Goal: Task Accomplishment & Management: Complete application form

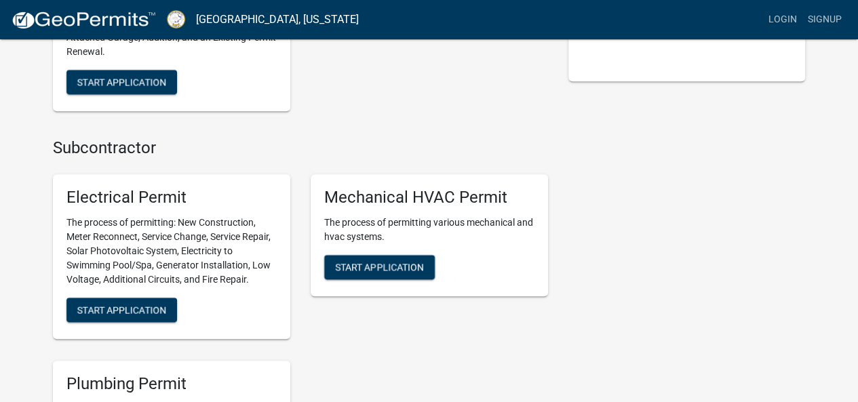
scroll to position [543, 0]
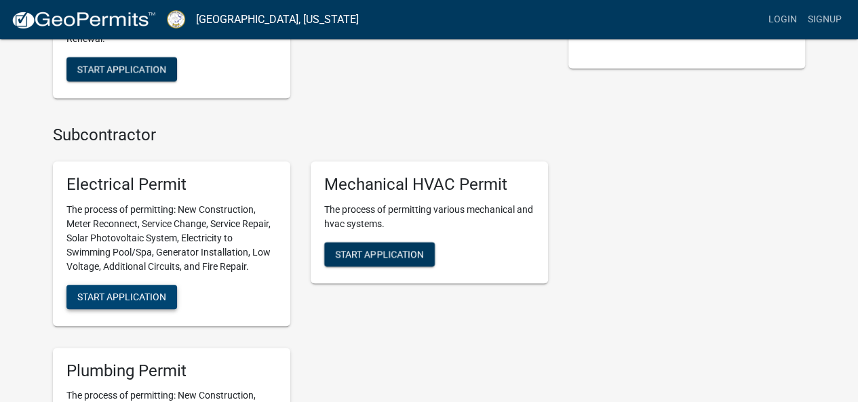
click at [134, 294] on span "Start Application" at bounding box center [121, 296] width 89 height 11
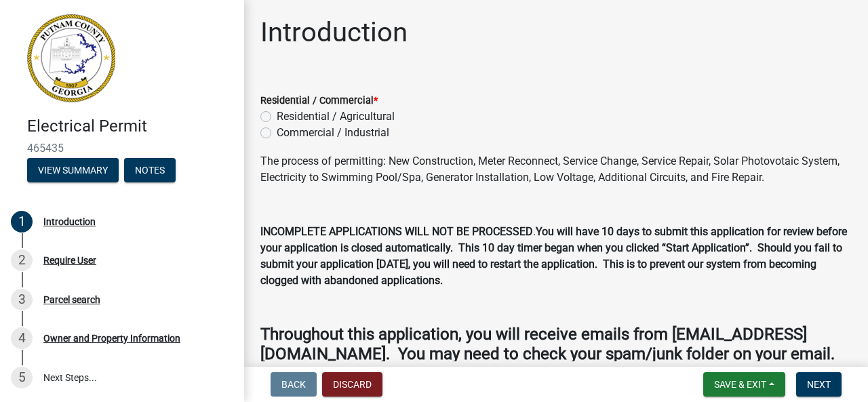
click at [277, 115] on label "Residential / Agricultural" at bounding box center [336, 117] width 118 height 16
click at [277, 115] on input "Residential / Agricultural" at bounding box center [281, 113] width 9 height 9
radio input "true"
click at [750, 386] on span "Save & Exit" at bounding box center [740, 384] width 52 height 11
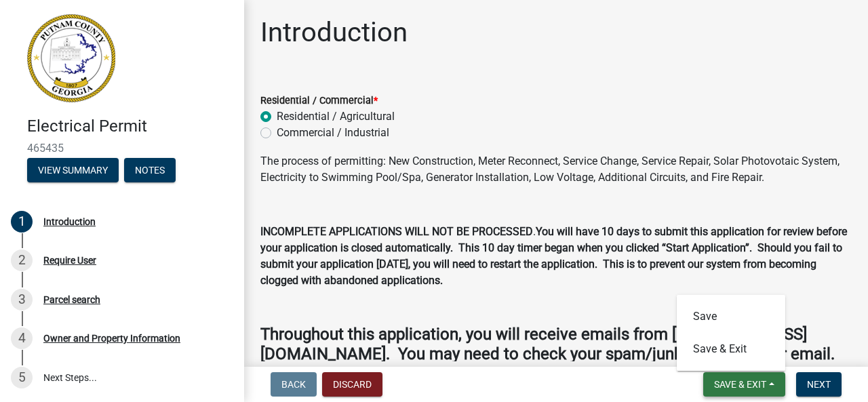
click at [739, 381] on span "Save & Exit" at bounding box center [740, 384] width 52 height 11
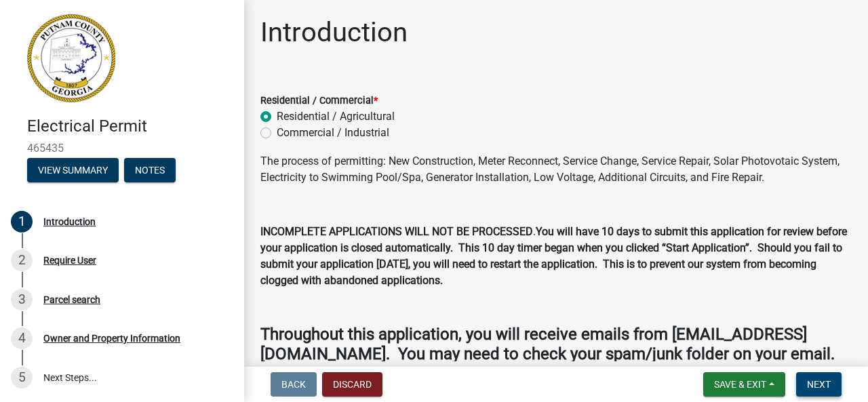
click at [825, 384] on span "Next" at bounding box center [819, 384] width 24 height 11
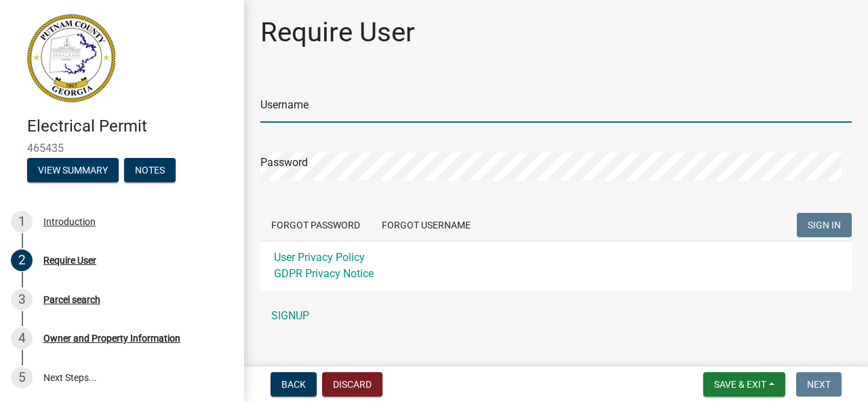
click at [313, 105] on input "Username" at bounding box center [555, 109] width 591 height 28
click at [419, 223] on form "Username Password Forgot Password Forgot Username SIGN IN User Privacy Policy G…" at bounding box center [555, 183] width 591 height 214
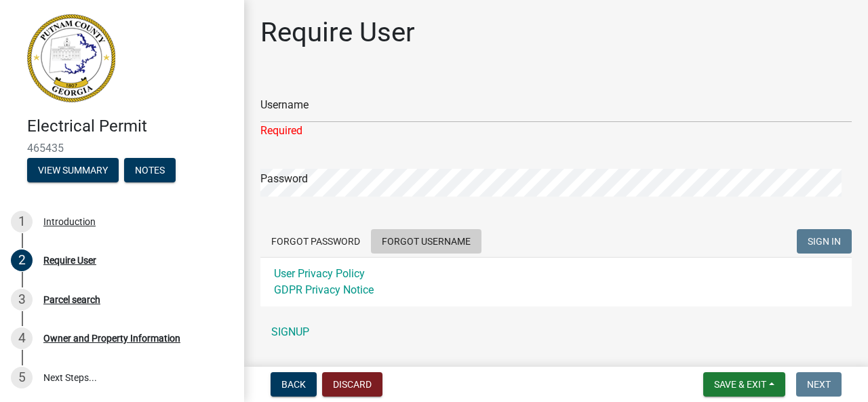
click at [423, 240] on button "Forgot Username" at bounding box center [426, 241] width 111 height 24
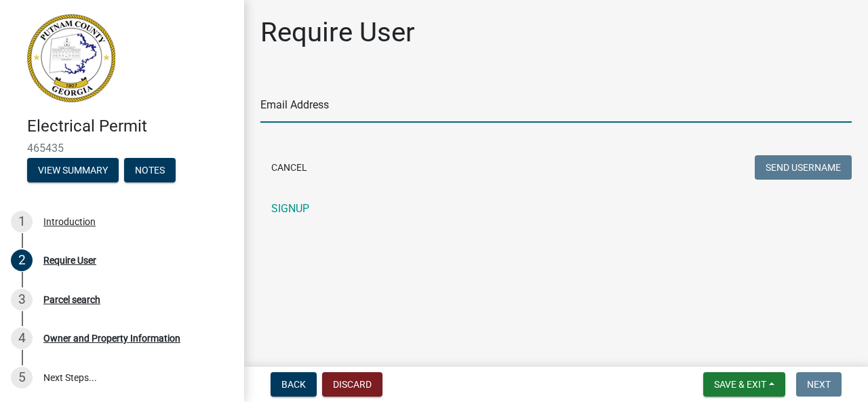
click at [319, 106] on input "Email Address" at bounding box center [555, 109] width 591 height 28
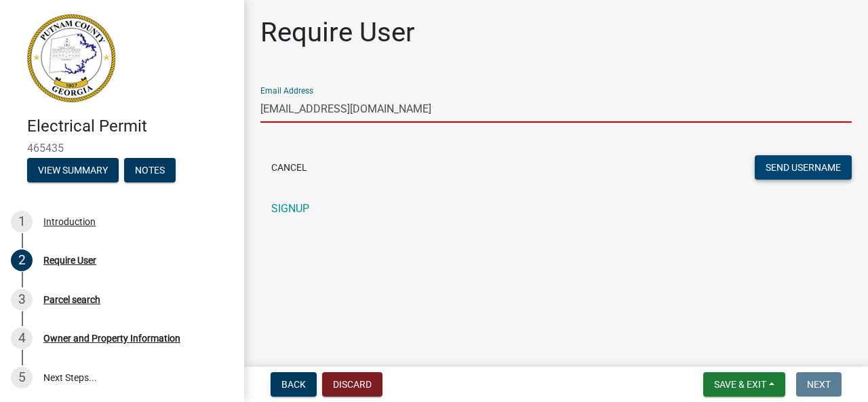
type input "[EMAIL_ADDRESS][DOMAIN_NAME]"
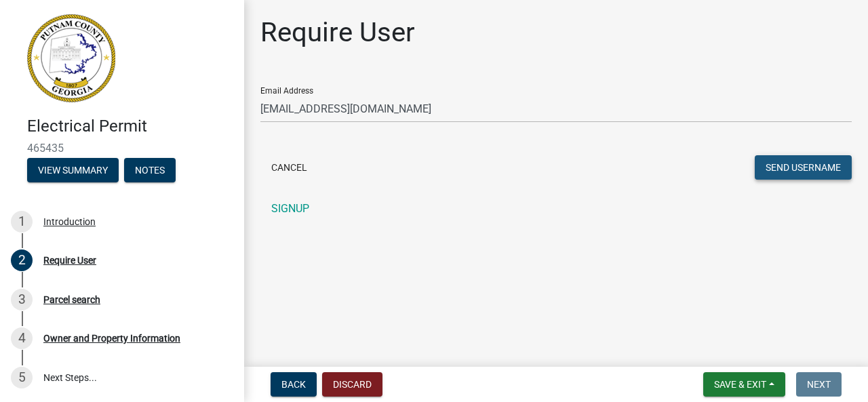
click at [796, 161] on button "Send Username" at bounding box center [803, 167] width 97 height 24
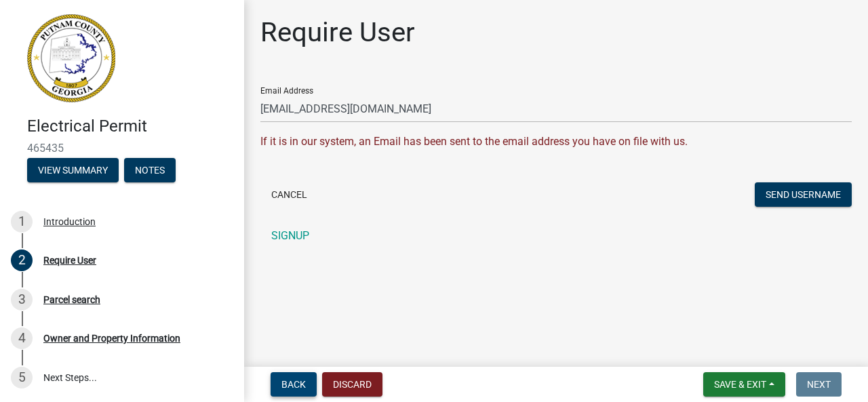
click at [294, 389] on span "Back" at bounding box center [293, 384] width 24 height 11
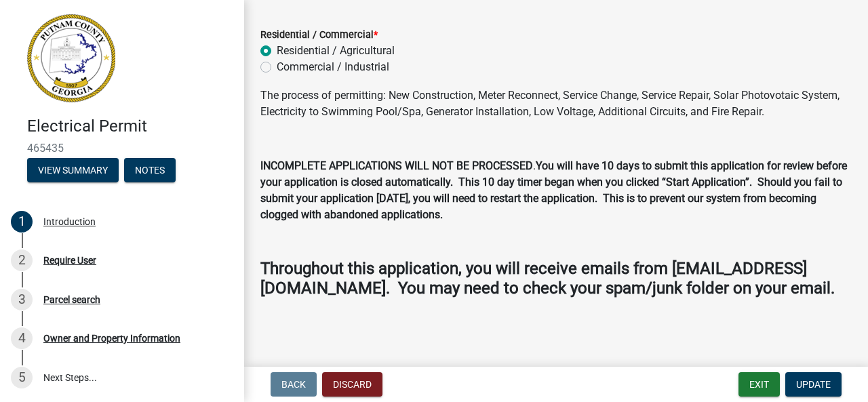
scroll to position [85, 0]
click at [815, 381] on span "Update" at bounding box center [813, 384] width 35 height 11
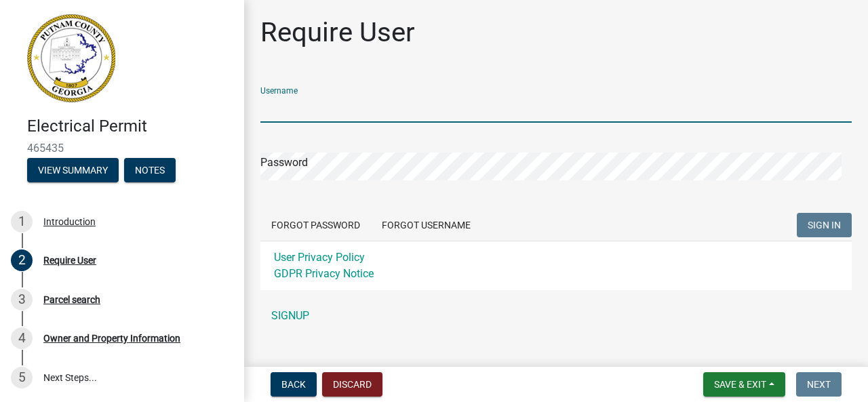
click at [324, 108] on input "Username" at bounding box center [555, 109] width 591 height 28
type input "johnmoseley222"
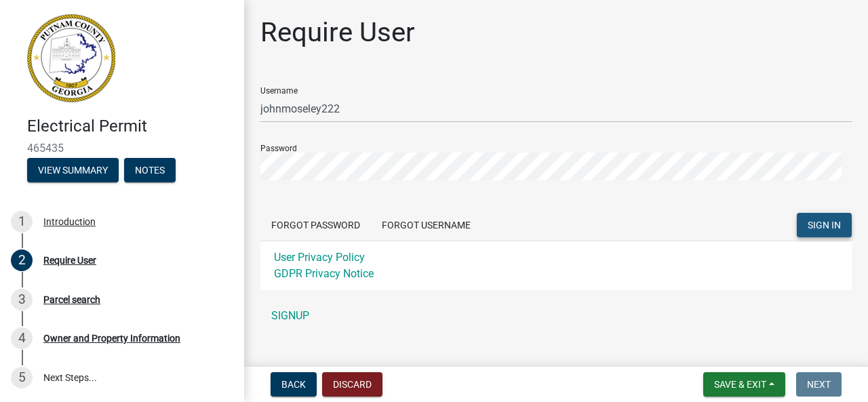
click at [818, 218] on button "SIGN IN" at bounding box center [824, 225] width 55 height 24
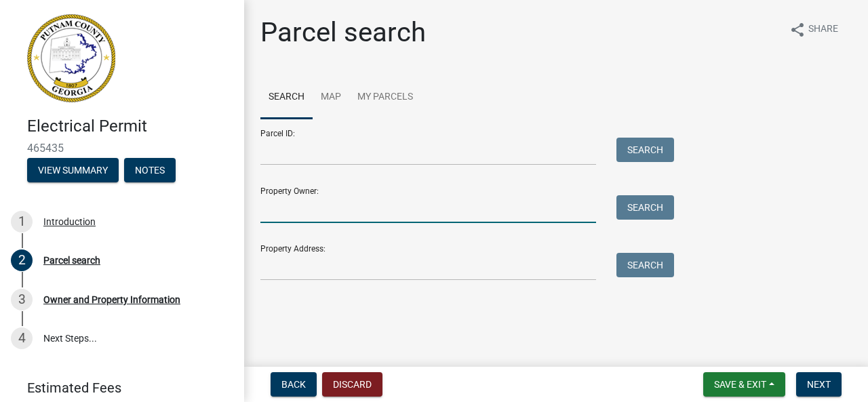
click at [284, 207] on input "Property Owner:" at bounding box center [428, 209] width 336 height 28
type input "smithbuilt lake oconee"
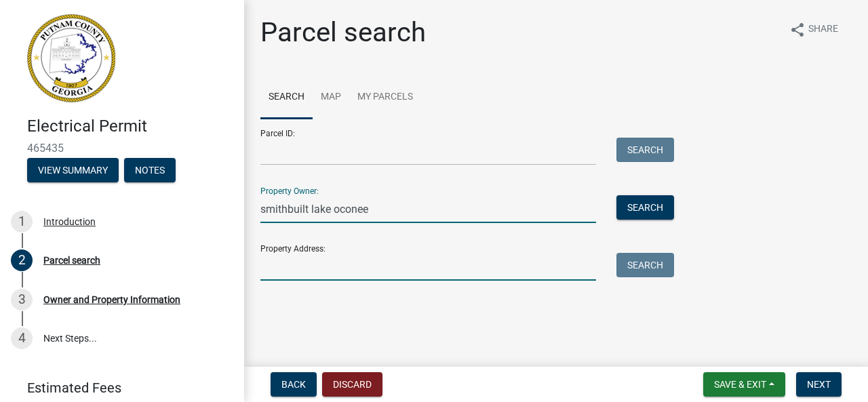
click at [289, 269] on input "Property Address:" at bounding box center [428, 267] width 336 height 28
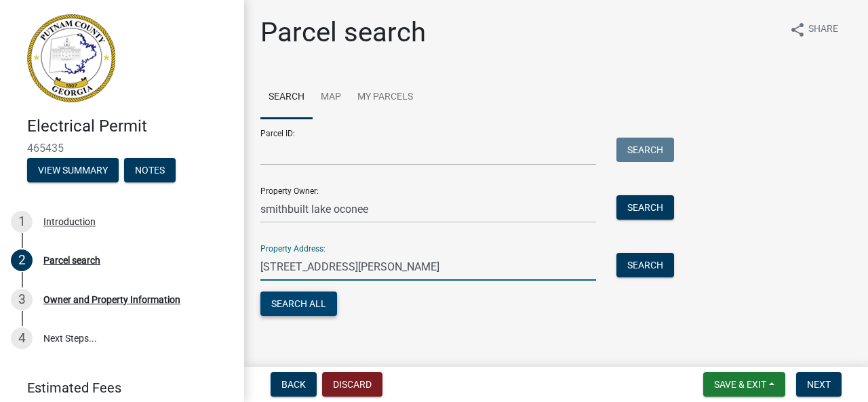
type input "[STREET_ADDRESS][PERSON_NAME]"
click at [302, 309] on button "Search All" at bounding box center [298, 304] width 77 height 24
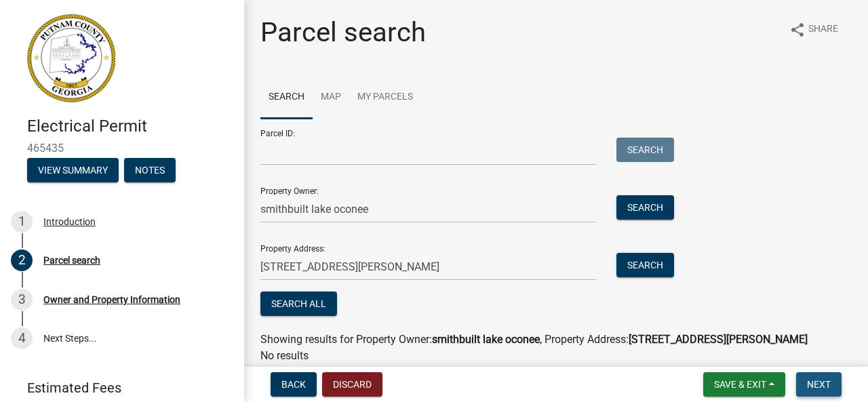
click at [819, 383] on span "Next" at bounding box center [819, 384] width 24 height 11
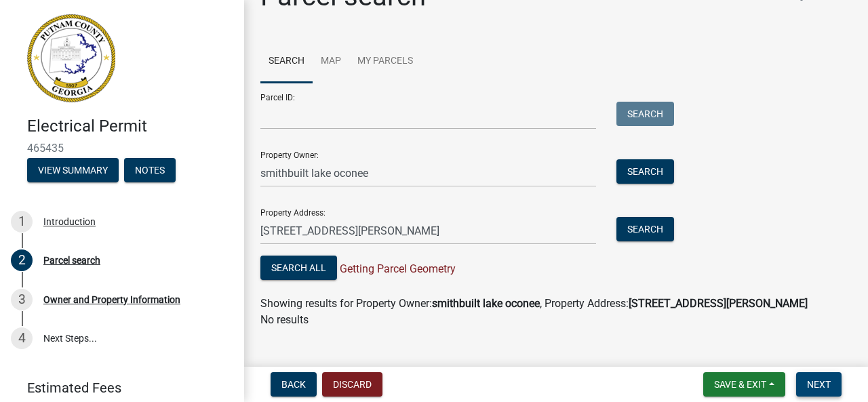
scroll to position [56, 0]
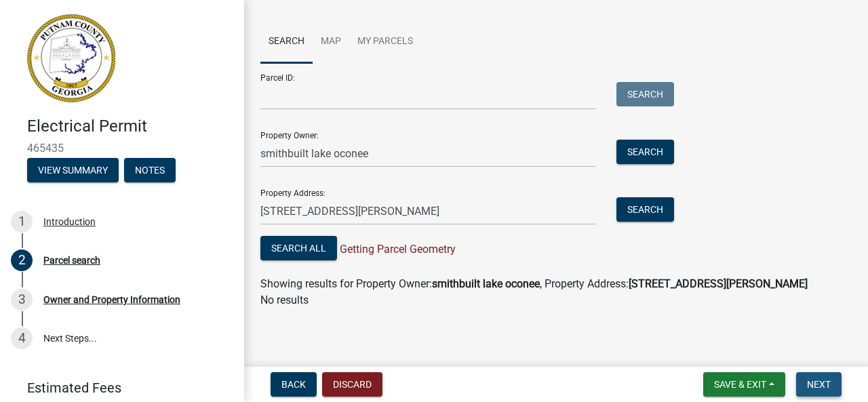
click at [815, 385] on span "Next" at bounding box center [819, 384] width 24 height 11
click at [376, 155] on input "smithbuilt lake oconee" at bounding box center [428, 154] width 336 height 28
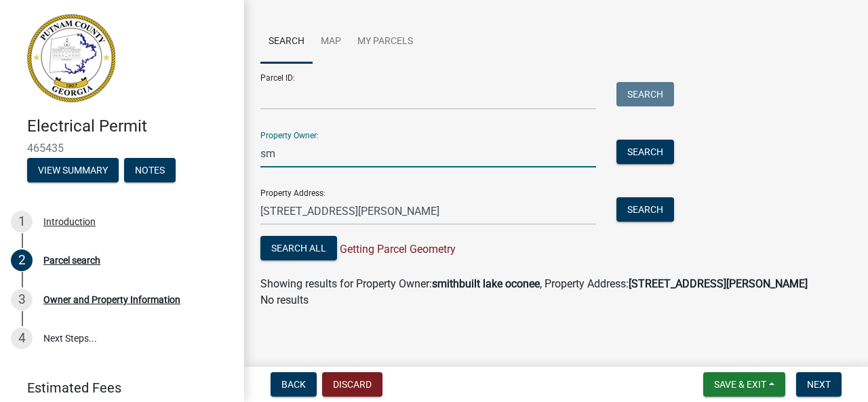
type input "s"
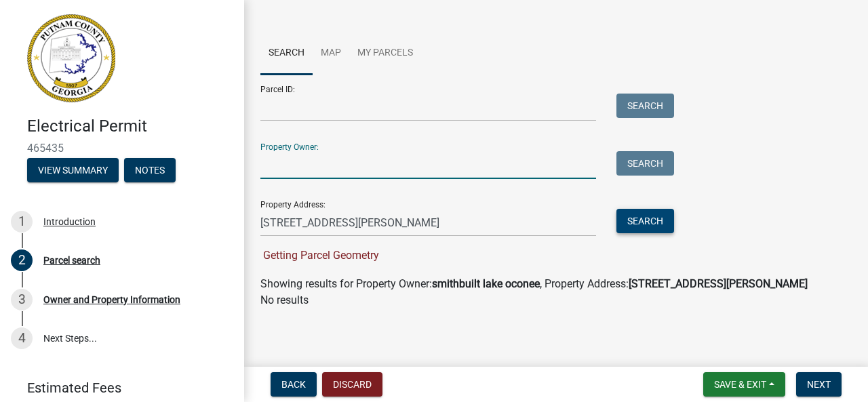
click at [648, 221] on button "Search" at bounding box center [646, 221] width 58 height 24
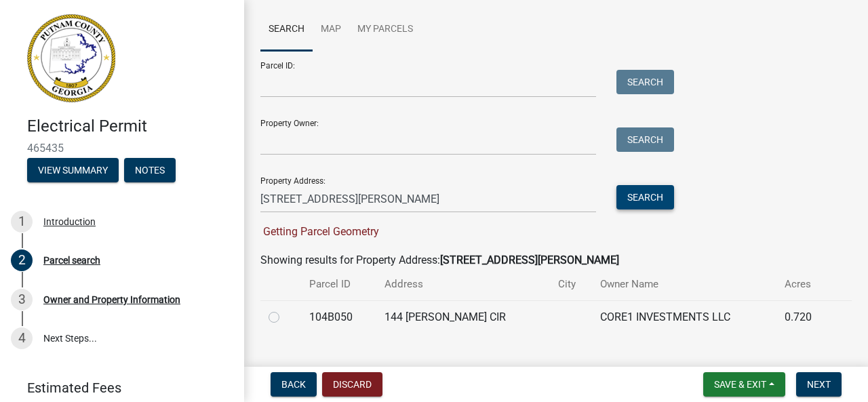
scroll to position [92, 0]
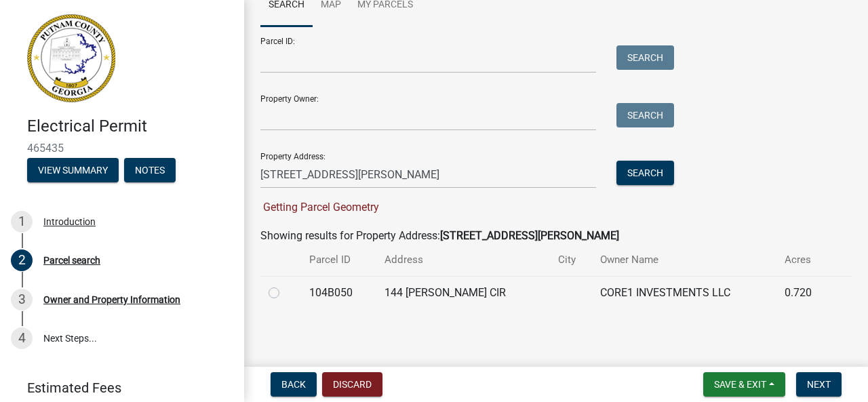
click at [285, 285] on label at bounding box center [285, 285] width 0 height 0
click at [285, 291] on input "radio" at bounding box center [289, 289] width 9 height 9
radio input "true"
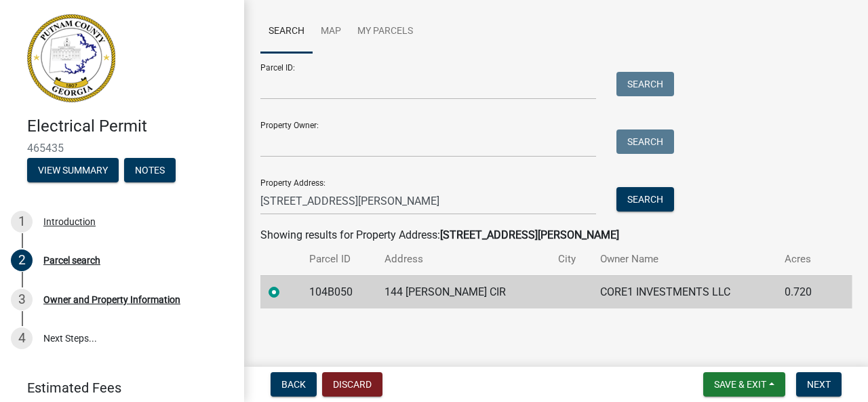
scroll to position [65, 0]
click at [822, 382] on span "Next" at bounding box center [819, 384] width 24 height 11
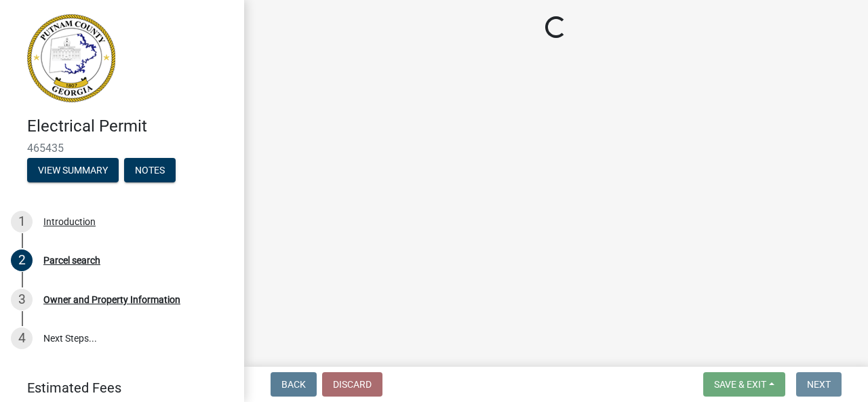
scroll to position [0, 0]
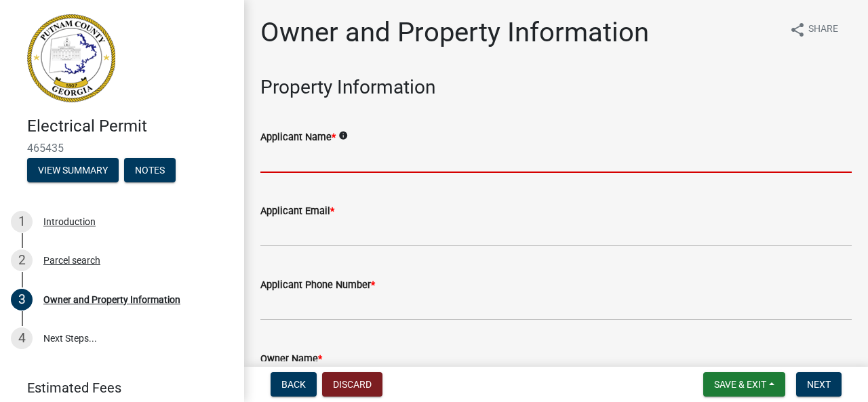
click at [350, 153] on input "Applicant Name *" at bounding box center [555, 159] width 591 height 28
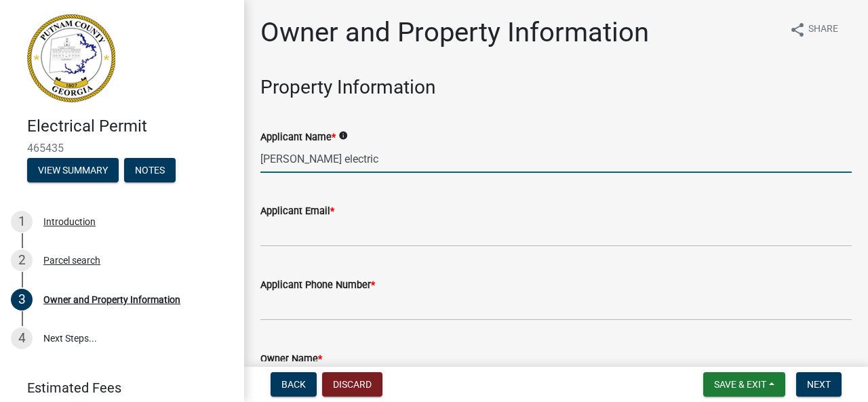
type input "[PERSON_NAME] electric"
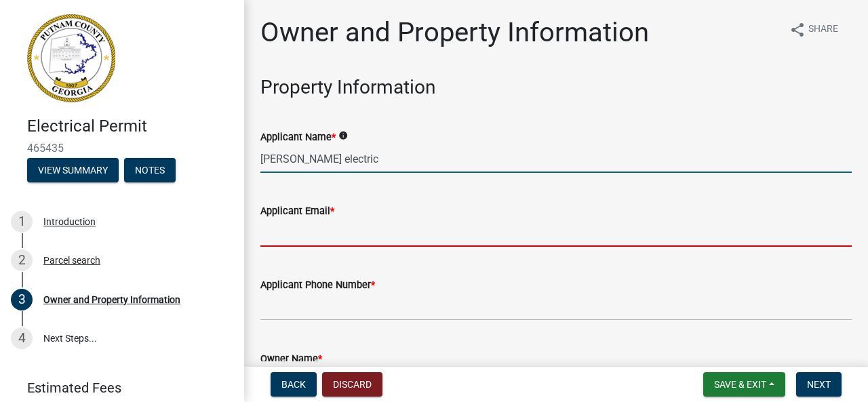
click at [287, 230] on input "Applicant Email *" at bounding box center [555, 233] width 591 height 28
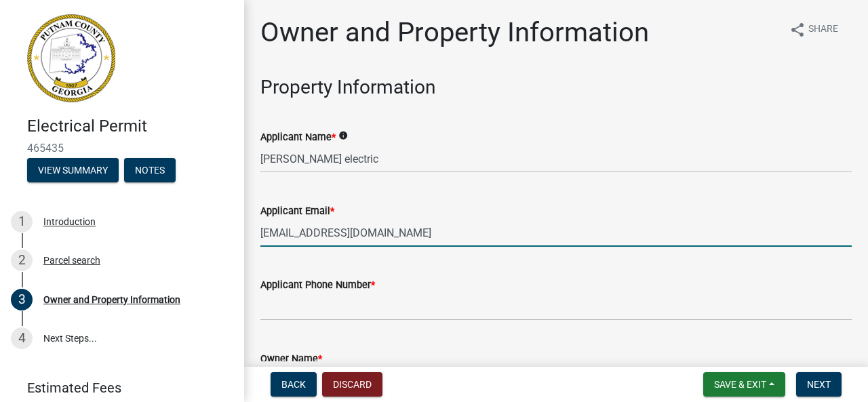
type input "[EMAIL_ADDRESS][DOMAIN_NAME]"
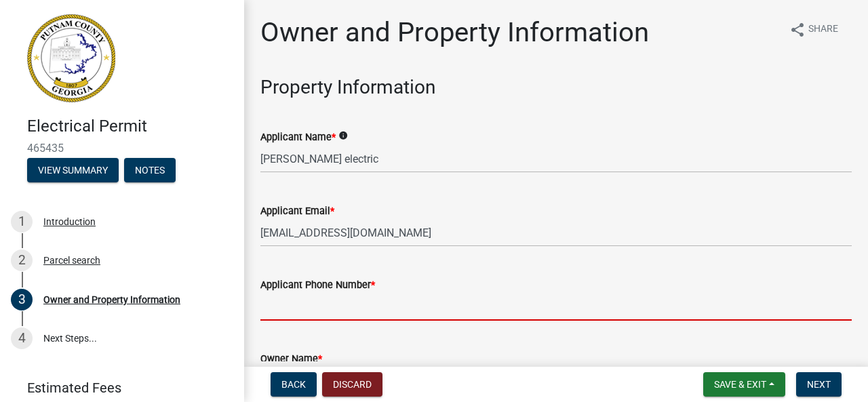
click at [294, 307] on input "Applicant Phone Number *" at bounding box center [555, 307] width 591 height 28
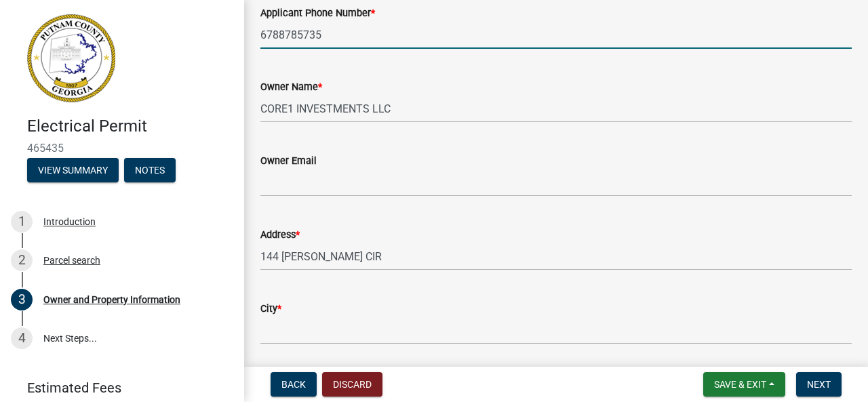
scroll to position [339, 0]
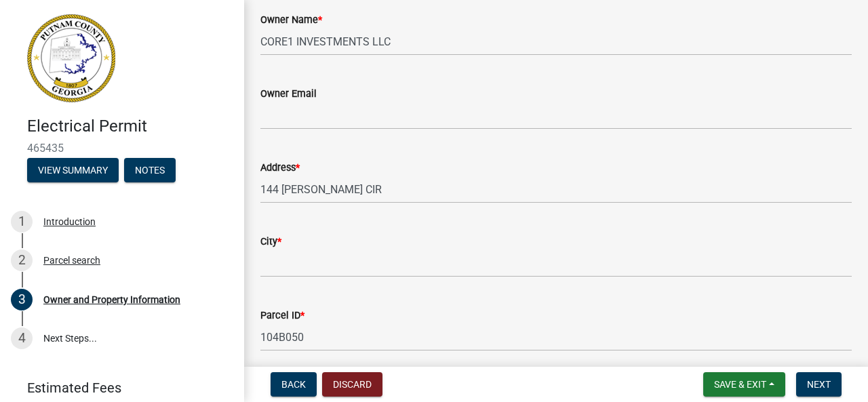
type input "6788785735"
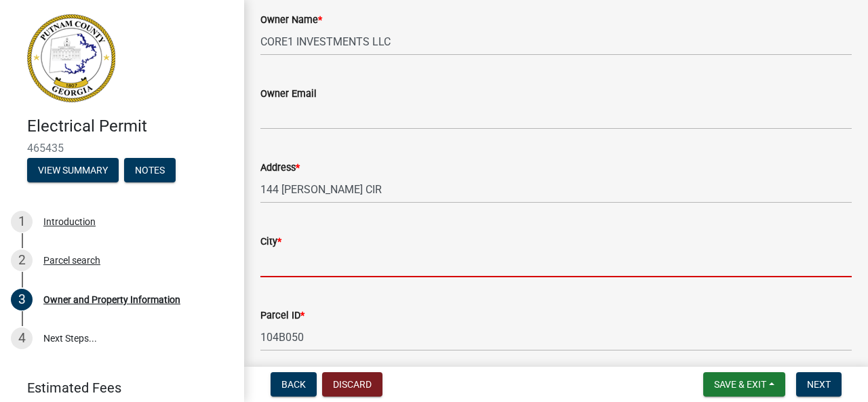
click at [294, 263] on input "City *" at bounding box center [555, 264] width 591 height 28
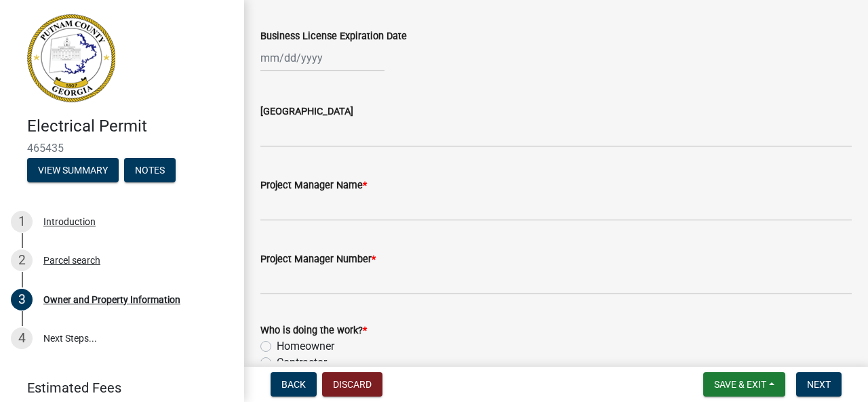
scroll to position [2035, 0]
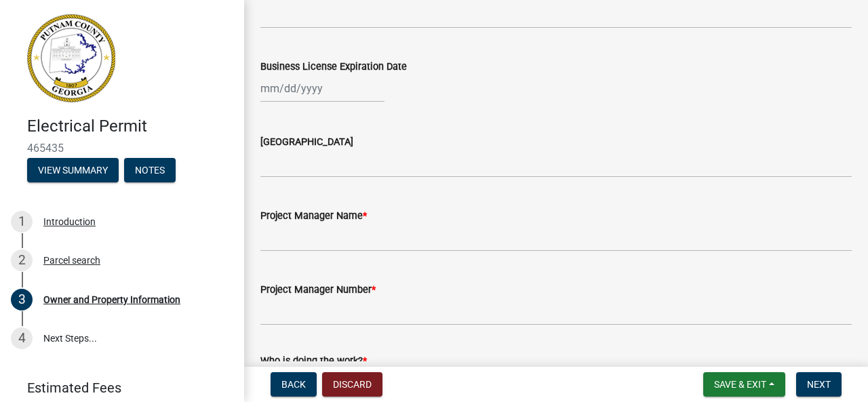
type input "eatonton"
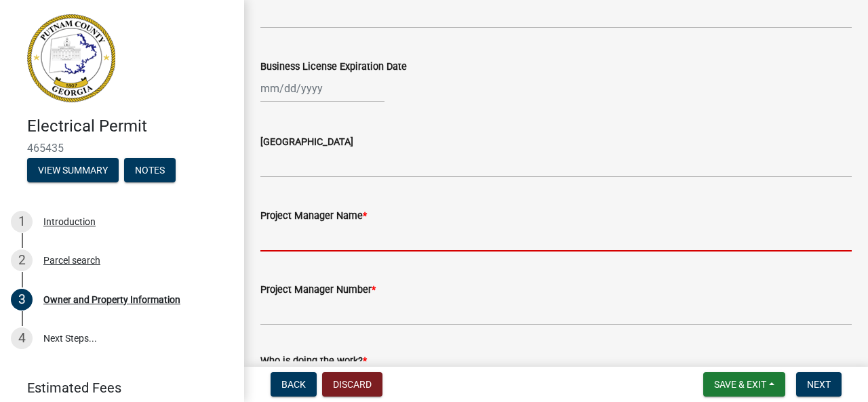
click at [363, 235] on input "Project Manager Name *" at bounding box center [555, 238] width 591 height 28
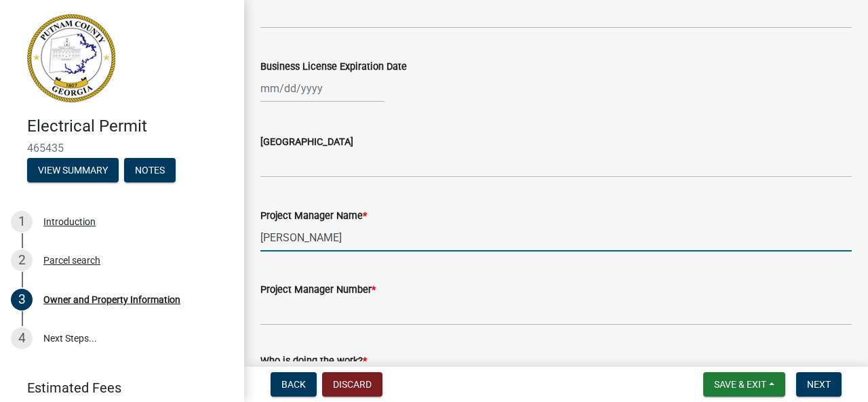
type input "[PERSON_NAME]"
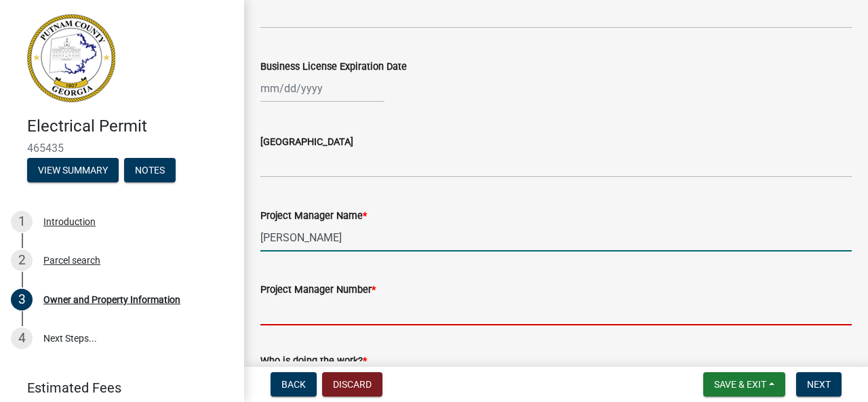
click at [307, 316] on input "Project Manager Number *" at bounding box center [555, 312] width 591 height 28
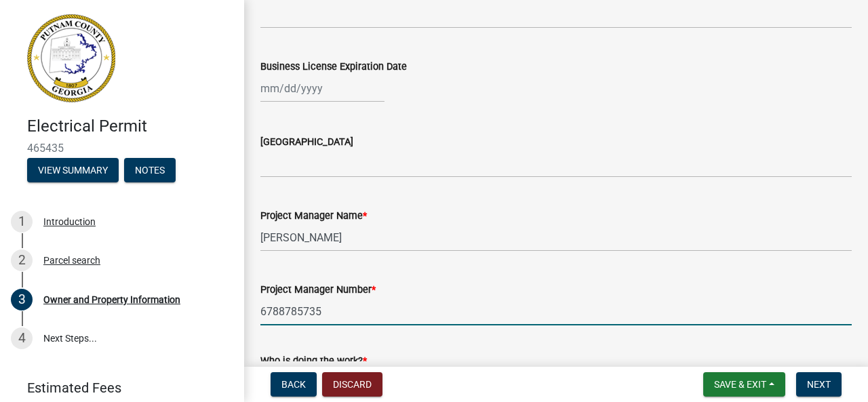
scroll to position [2103, 0]
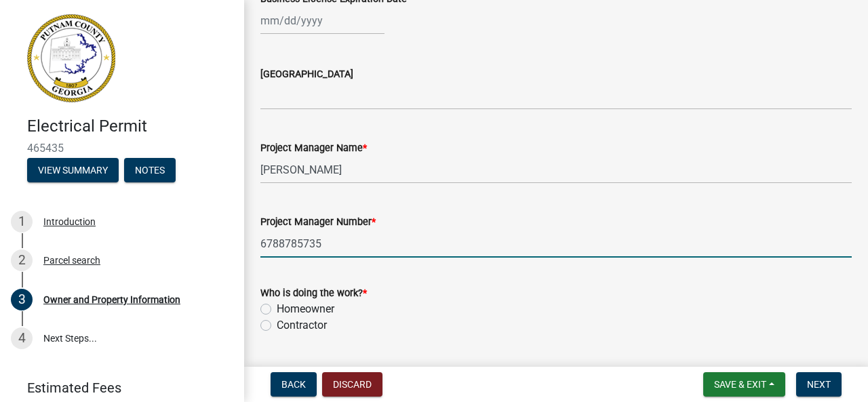
type input "6788785735"
click at [277, 324] on label "Contractor" at bounding box center [302, 325] width 50 height 16
click at [277, 324] on input "Contractor" at bounding box center [281, 321] width 9 height 9
radio input "true"
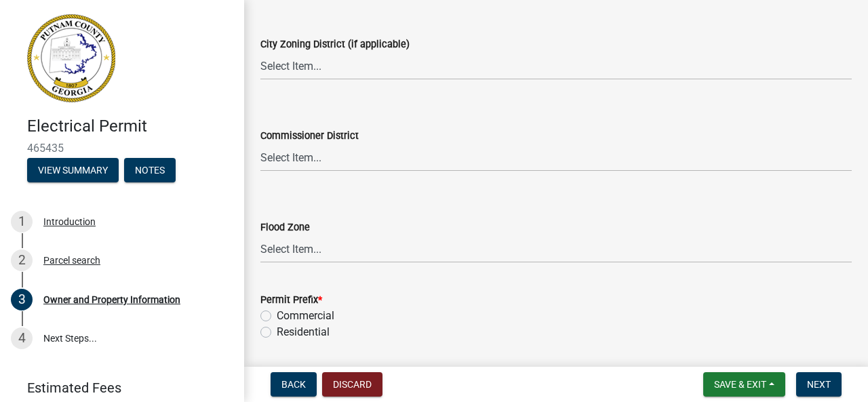
scroll to position [2578, 0]
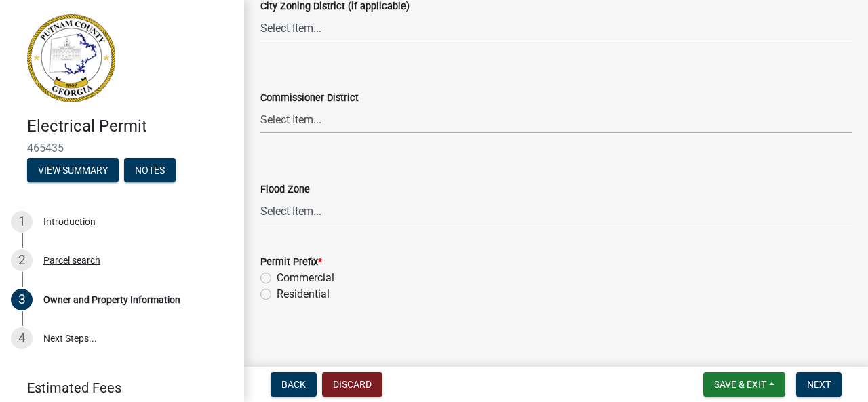
click at [277, 296] on label "Residential" at bounding box center [303, 294] width 53 height 16
click at [277, 295] on input "Residential" at bounding box center [281, 290] width 9 height 9
radio input "true"
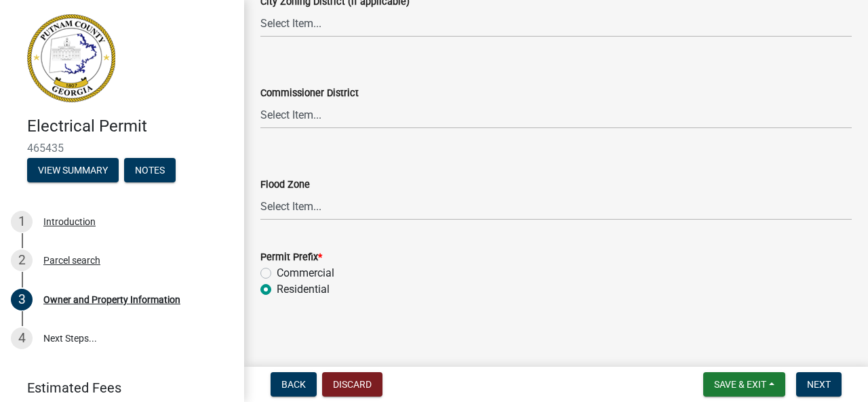
scroll to position [2583, 0]
click at [757, 381] on span "Save & Exit" at bounding box center [740, 384] width 52 height 11
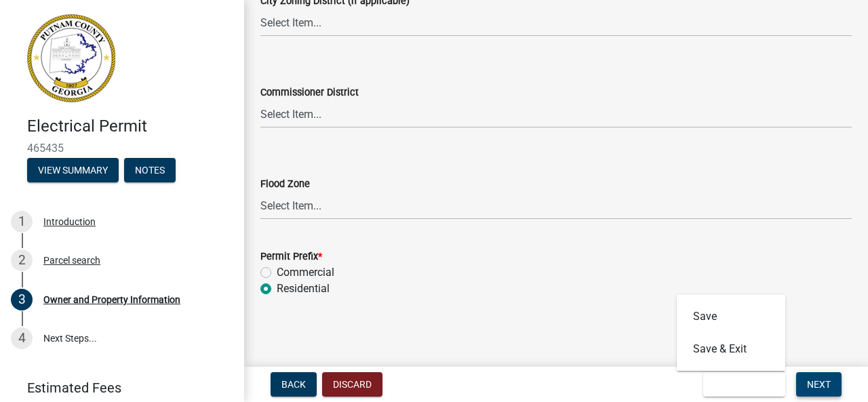
click at [821, 381] on span "Next" at bounding box center [819, 384] width 24 height 11
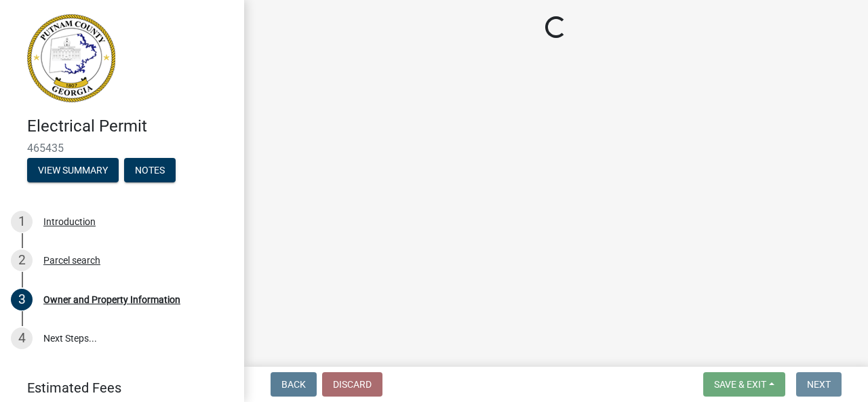
scroll to position [0, 0]
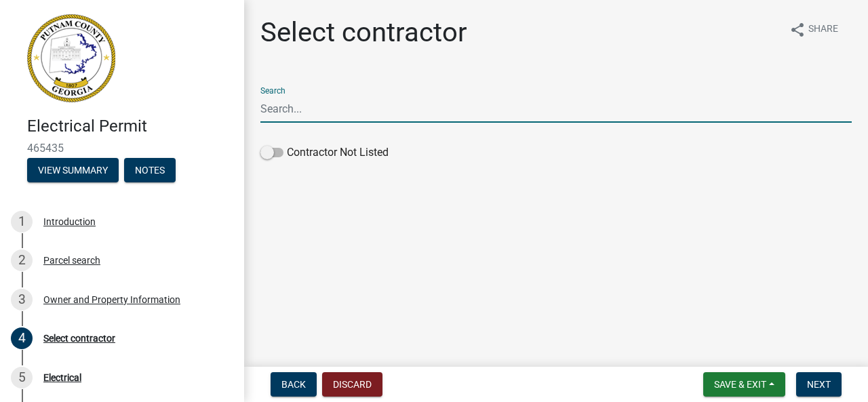
click at [294, 107] on input "Search" at bounding box center [555, 109] width 591 height 28
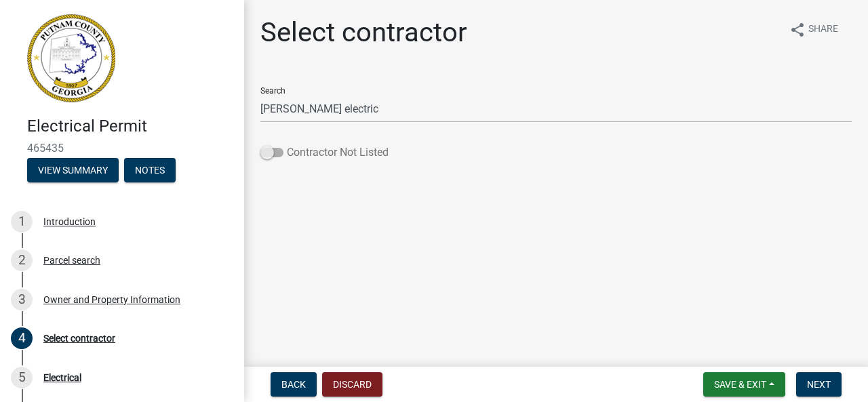
drag, startPoint x: 267, startPoint y: 151, endPoint x: 290, endPoint y: 152, distance: 22.4
click at [290, 152] on label "Contractor Not Listed" at bounding box center [324, 152] width 128 height 16
click at [260, 148] on label "Contractor Not Listed" at bounding box center [324, 152] width 128 height 16
click at [287, 144] on input "Contractor Not Listed" at bounding box center [287, 144] width 0 height 0
click at [275, 151] on span at bounding box center [271, 152] width 23 height 9
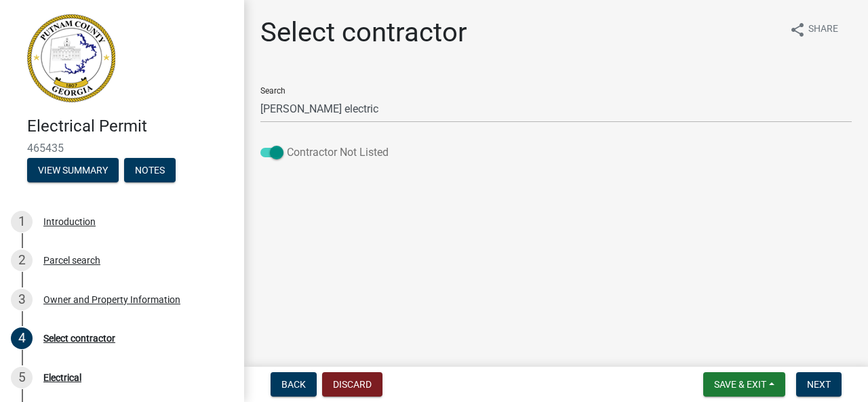
click at [287, 144] on input "Contractor Not Listed" at bounding box center [287, 144] width 0 height 0
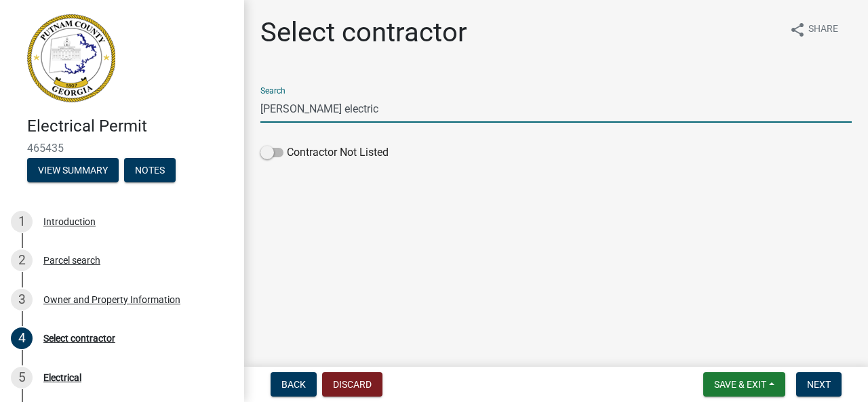
click at [340, 114] on input "[PERSON_NAME] electric" at bounding box center [555, 109] width 591 height 28
type input "m"
click at [267, 151] on span at bounding box center [271, 152] width 23 height 9
click at [287, 144] on input "Contractor Not Listed" at bounding box center [287, 144] width 0 height 0
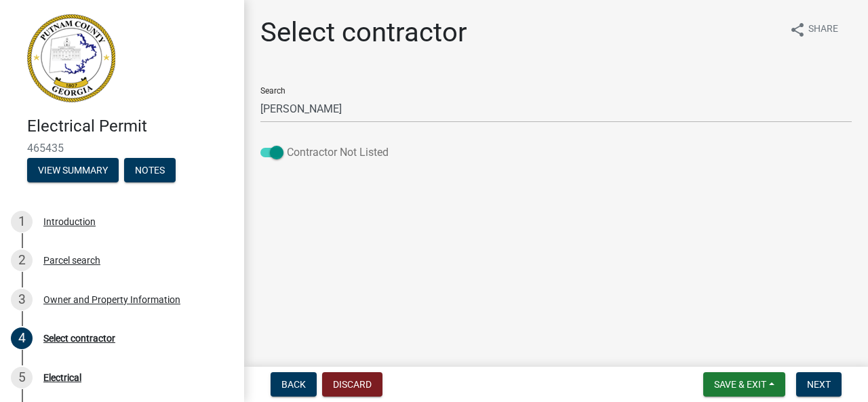
click at [275, 153] on span at bounding box center [271, 152] width 23 height 9
click at [287, 144] on input "Contractor Not Listed" at bounding box center [287, 144] width 0 height 0
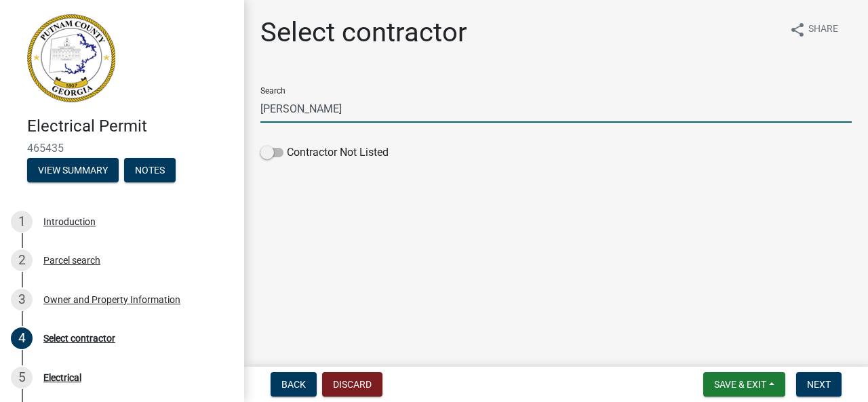
click at [330, 113] on input "[PERSON_NAME]" at bounding box center [555, 109] width 591 height 28
type input "j"
type input "[PERSON_NAME]"
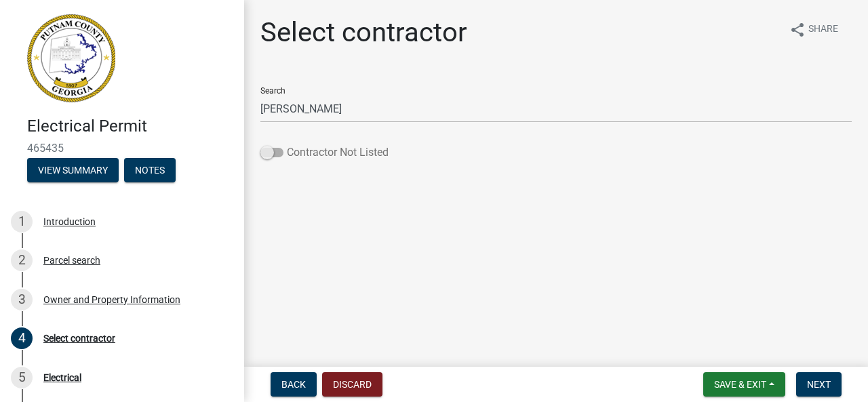
click at [266, 151] on span at bounding box center [271, 152] width 23 height 9
click at [287, 144] on input "Contractor Not Listed" at bounding box center [287, 144] width 0 height 0
click at [816, 381] on span "Next" at bounding box center [819, 384] width 24 height 11
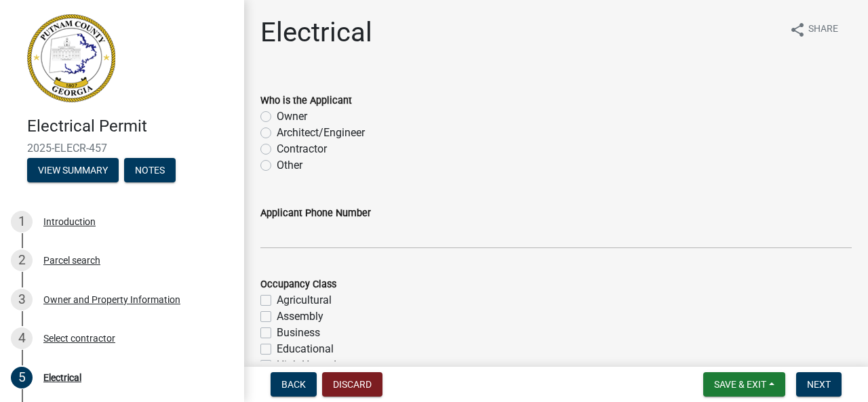
click at [277, 114] on label "Owner" at bounding box center [292, 117] width 31 height 16
click at [277, 114] on input "Owner" at bounding box center [281, 113] width 9 height 9
radio input "true"
click at [277, 149] on label "Contractor" at bounding box center [302, 149] width 50 height 16
click at [277, 149] on input "Contractor" at bounding box center [281, 145] width 9 height 9
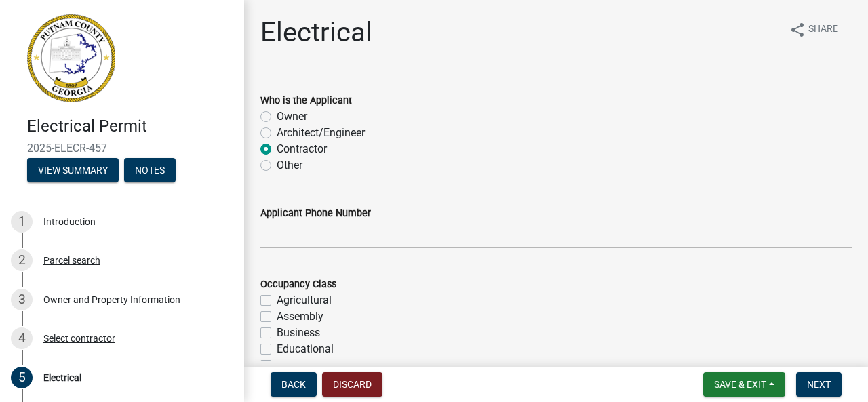
radio input "true"
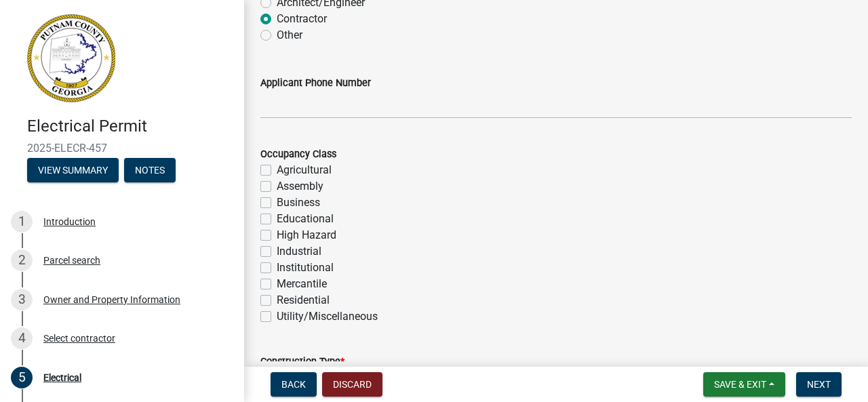
scroll to position [136, 0]
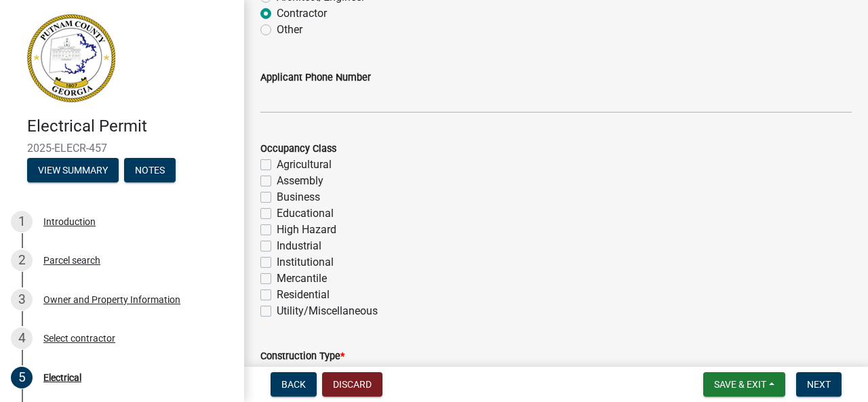
click at [277, 293] on label "Residential" at bounding box center [303, 295] width 53 height 16
click at [277, 293] on input "Residential" at bounding box center [281, 291] width 9 height 9
checkbox input "true"
checkbox input "false"
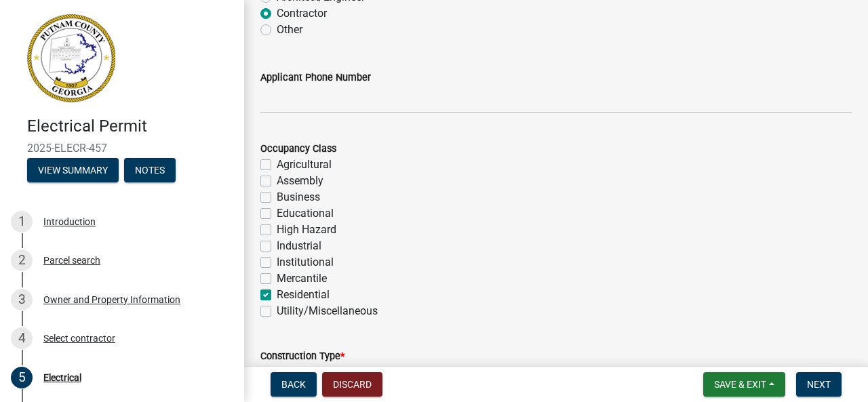
checkbox input "false"
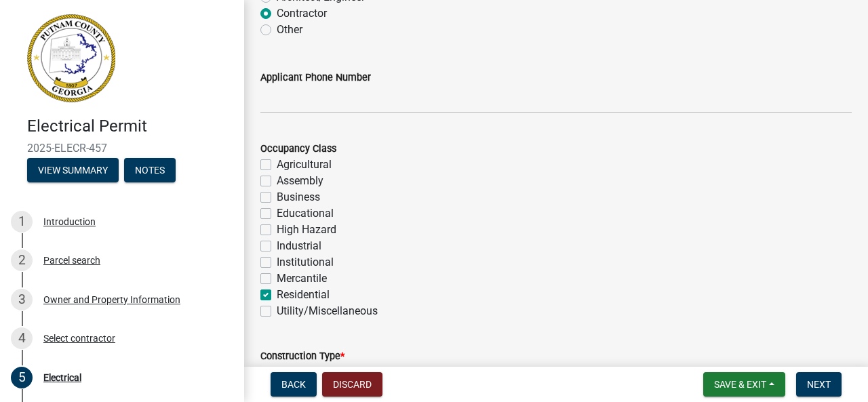
checkbox input "false"
checkbox input "true"
checkbox input "false"
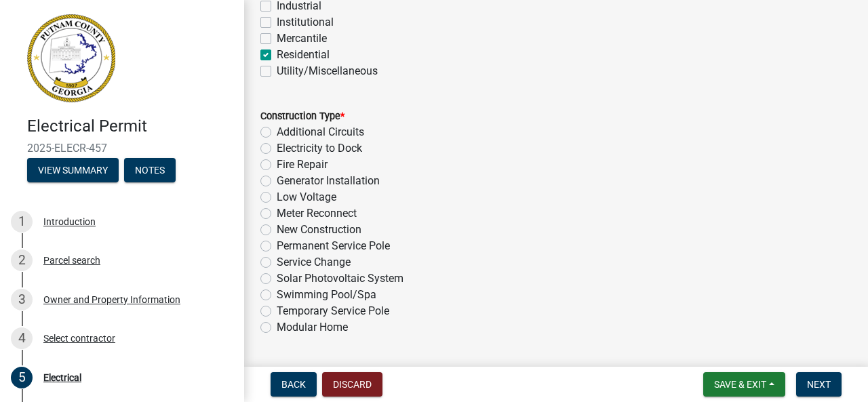
scroll to position [407, 0]
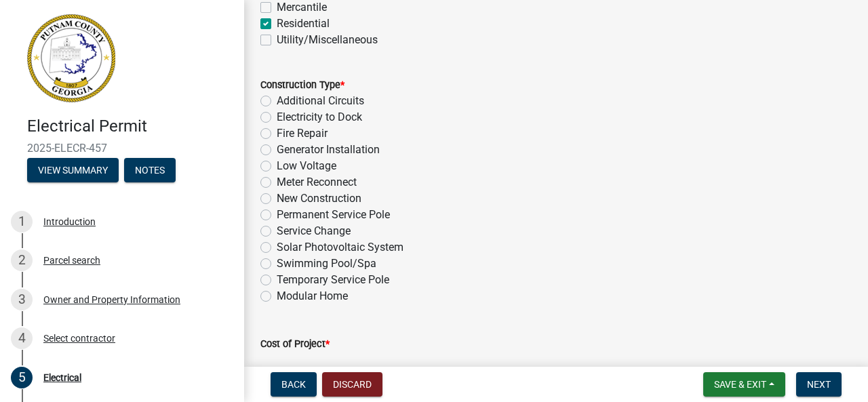
click at [277, 279] on label "Temporary Service Pole" at bounding box center [333, 280] width 113 height 16
click at [277, 279] on input "Temporary Service Pole" at bounding box center [281, 276] width 9 height 9
radio input "true"
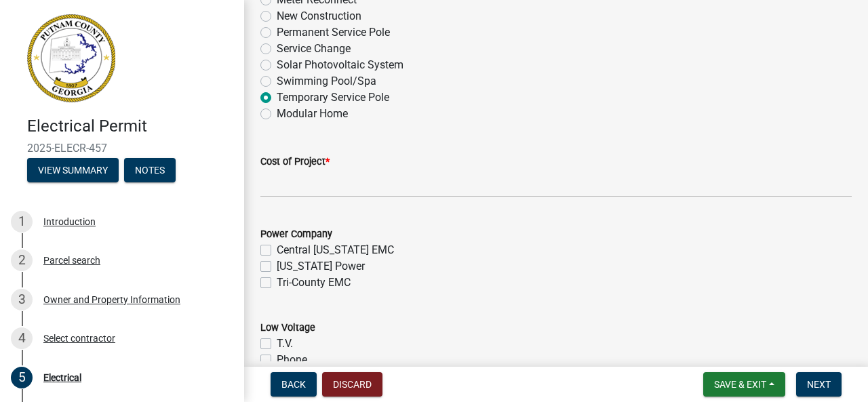
scroll to position [610, 0]
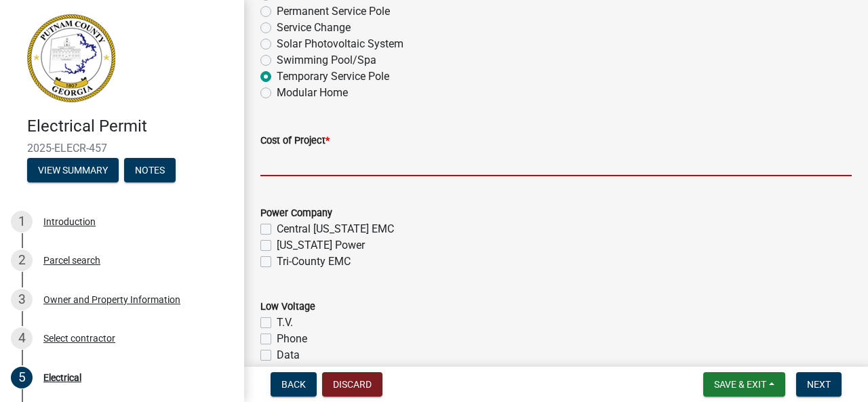
click at [339, 160] on input "text" at bounding box center [555, 163] width 591 height 28
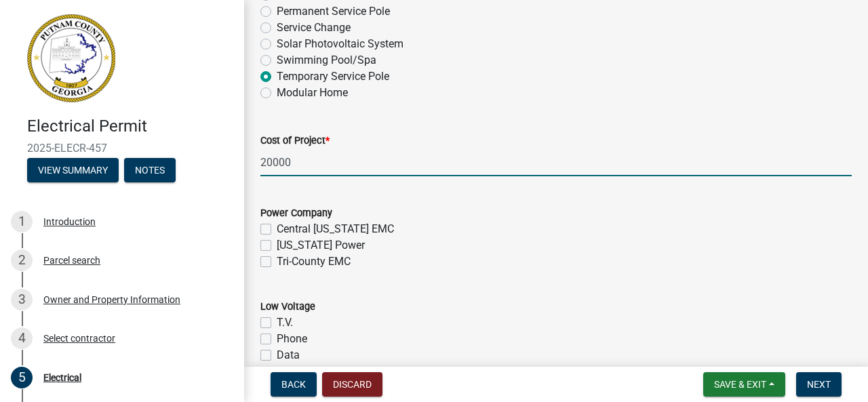
type input "20000"
click at [277, 263] on label "Tri-County EMC" at bounding box center [314, 262] width 74 height 16
click at [277, 263] on input "Tri-County EMC" at bounding box center [281, 258] width 9 height 9
checkbox input "true"
checkbox input "false"
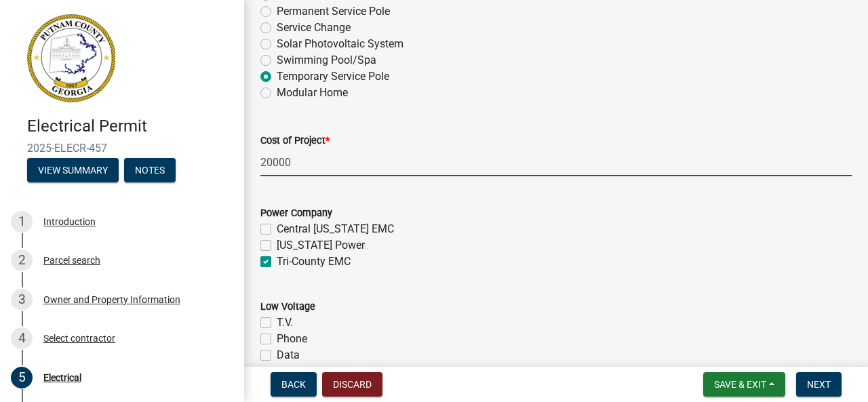
checkbox input "false"
checkbox input "true"
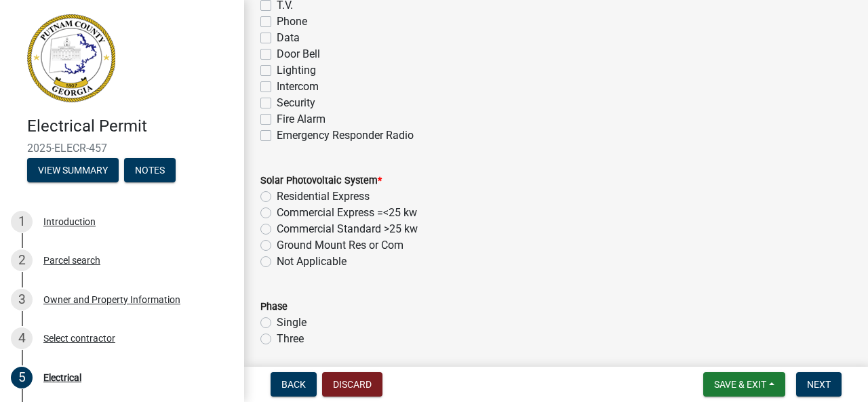
scroll to position [950, 0]
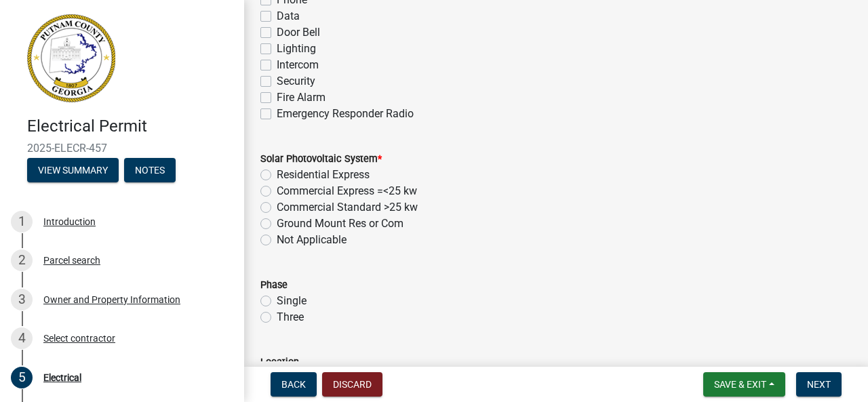
click at [277, 237] on label "Not Applicable" at bounding box center [312, 240] width 70 height 16
click at [277, 237] on input "Not Applicable" at bounding box center [281, 236] width 9 height 9
radio input "true"
click at [277, 297] on label "Single" at bounding box center [292, 301] width 30 height 16
click at [277, 297] on input "Single" at bounding box center [281, 297] width 9 height 9
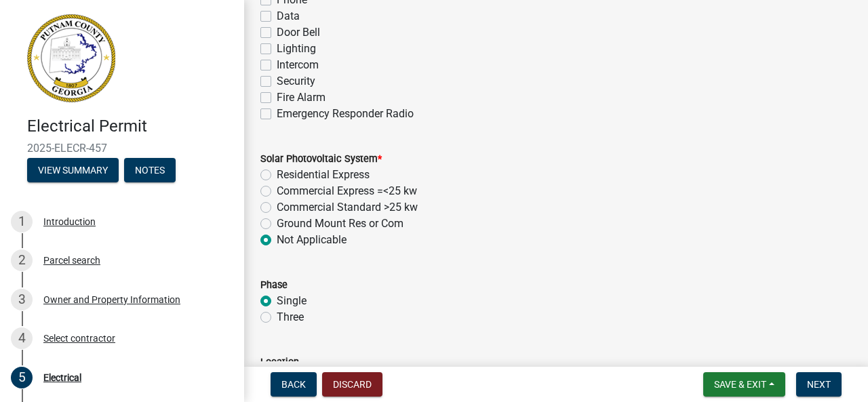
radio input "true"
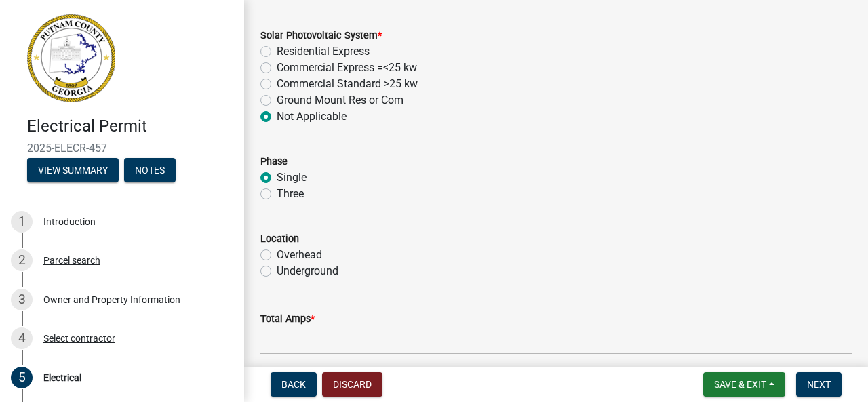
scroll to position [1085, 0]
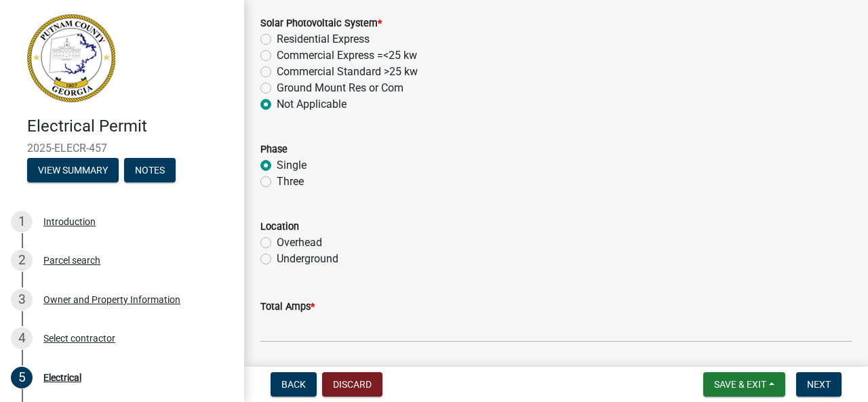
click at [277, 258] on label "Underground" at bounding box center [308, 259] width 62 height 16
click at [277, 258] on input "Underground" at bounding box center [281, 255] width 9 height 9
radio input "true"
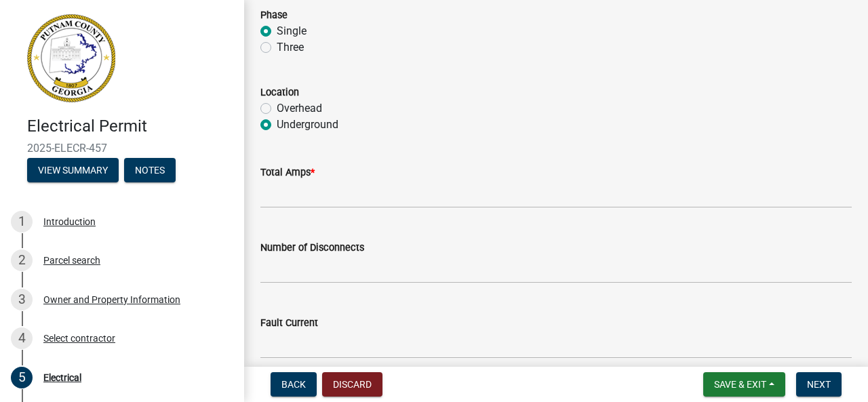
scroll to position [1221, 0]
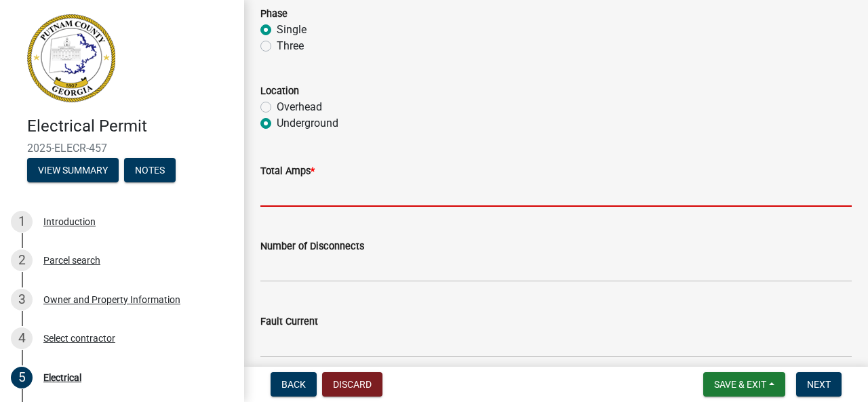
click at [294, 199] on input "text" at bounding box center [555, 193] width 591 height 28
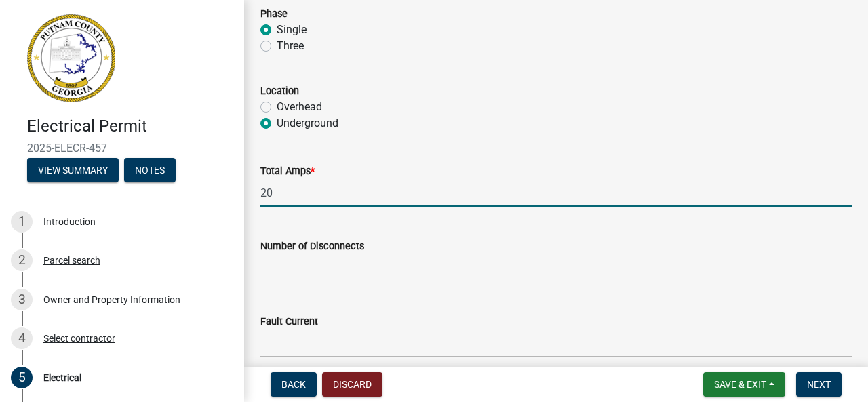
type input "2"
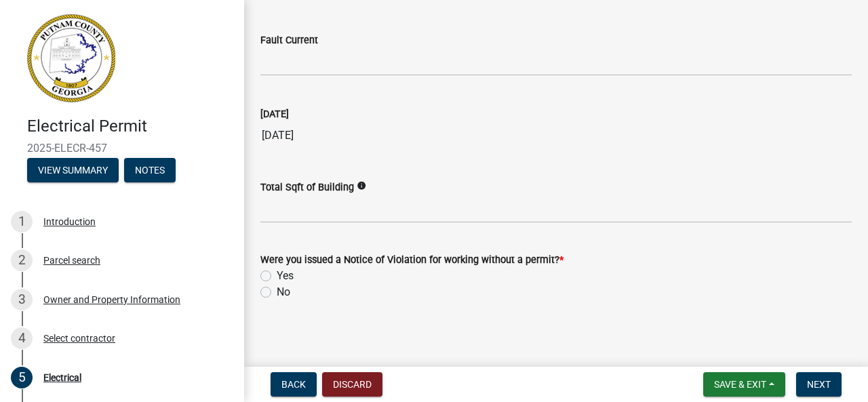
scroll to position [1506, 0]
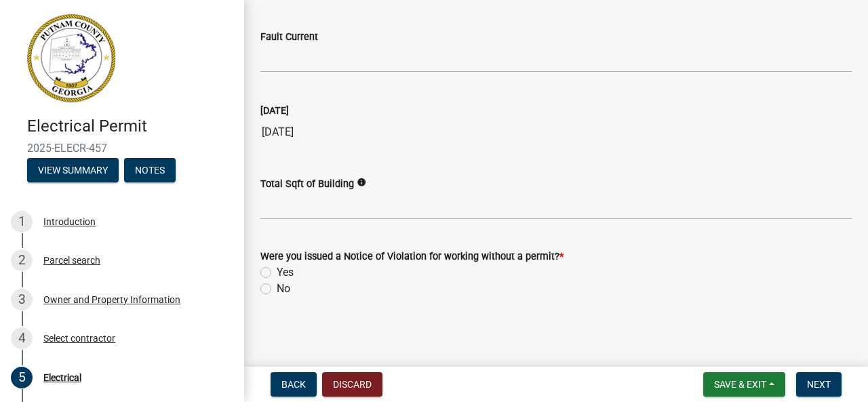
type input "100"
click at [277, 286] on label "No" at bounding box center [284, 289] width 14 height 16
click at [277, 286] on input "No" at bounding box center [281, 285] width 9 height 9
radio input "true"
click at [824, 381] on span "Next" at bounding box center [819, 384] width 24 height 11
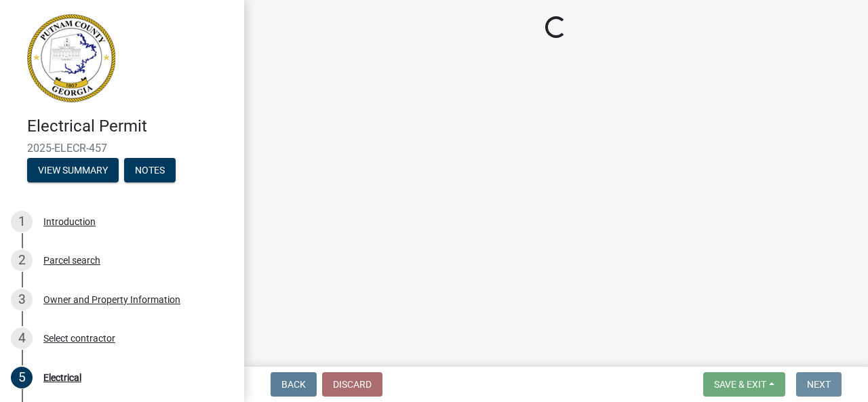
scroll to position [0, 0]
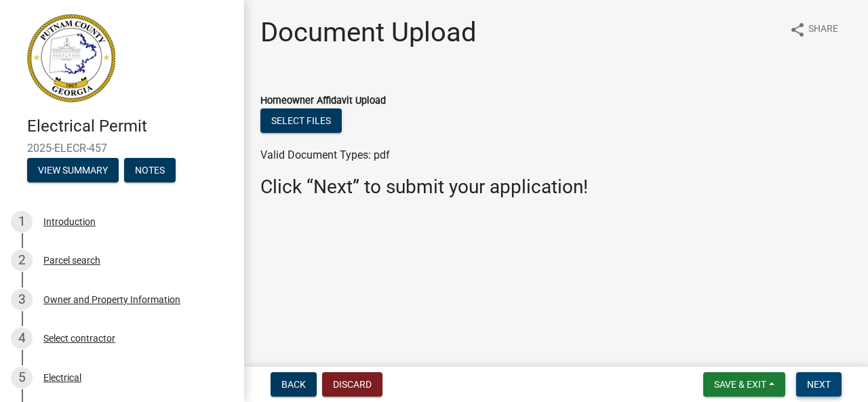
click at [820, 379] on span "Next" at bounding box center [819, 384] width 24 height 11
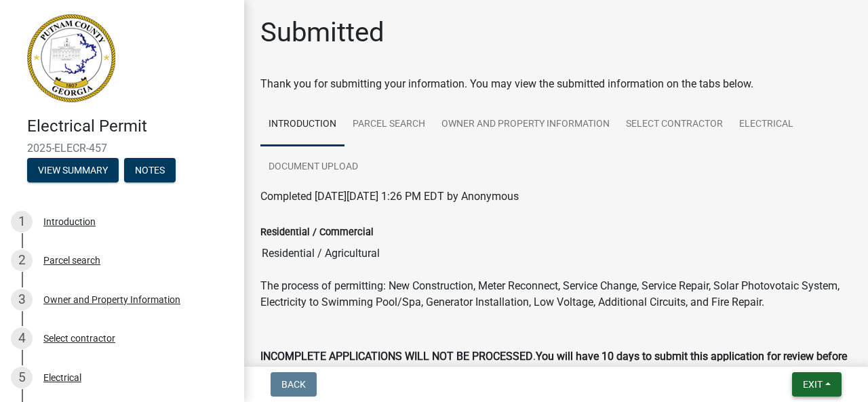
click at [807, 384] on span "Exit" at bounding box center [813, 384] width 20 height 11
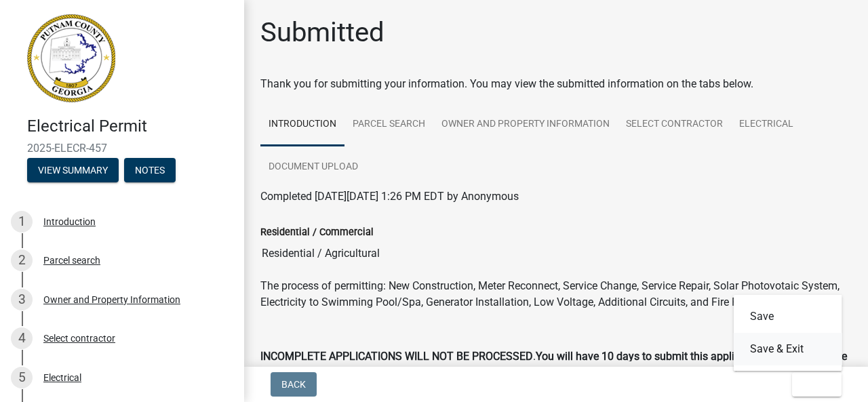
click at [769, 351] on button "Save & Exit" at bounding box center [788, 349] width 109 height 33
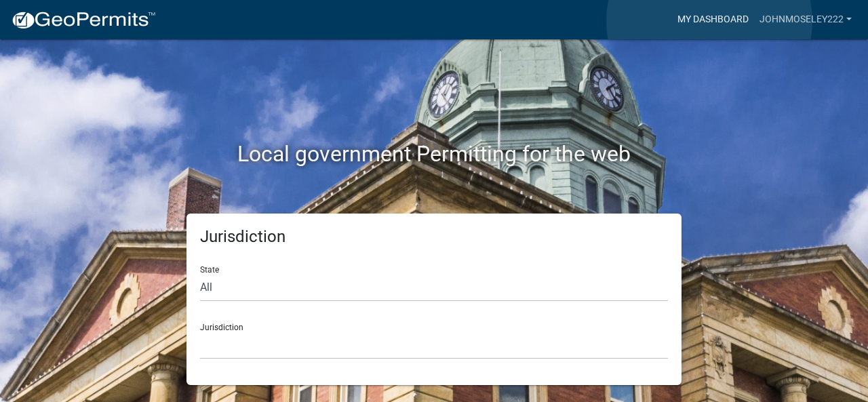
click at [710, 21] on link "My Dashboard" at bounding box center [713, 20] width 82 height 26
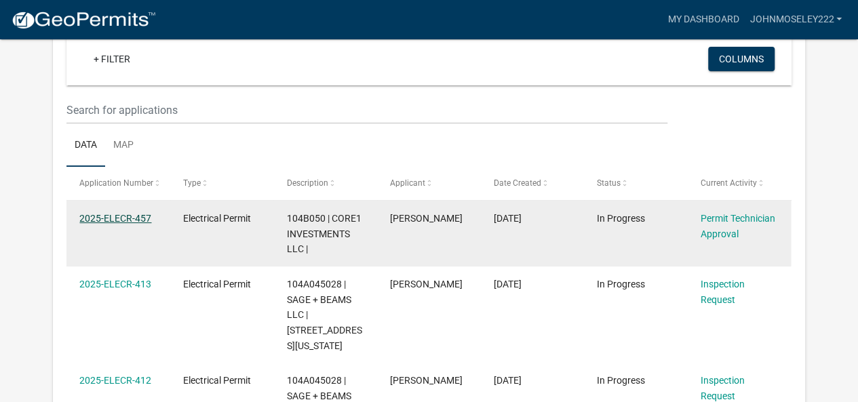
scroll to position [112, 0]
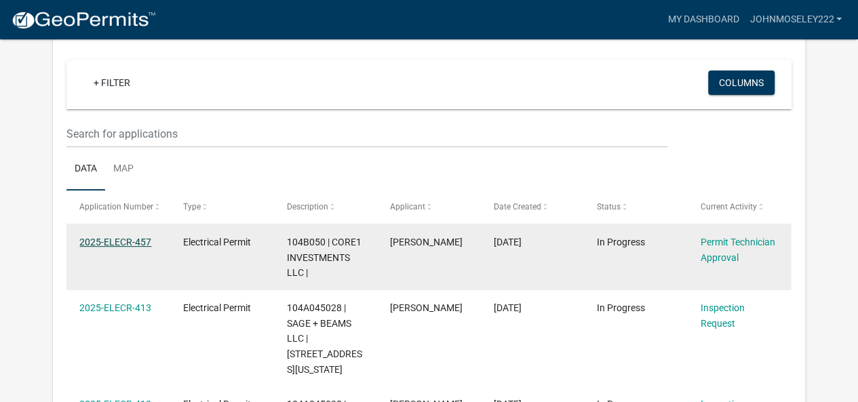
click at [113, 240] on link "2025-ELECR-457" at bounding box center [115, 242] width 72 height 11
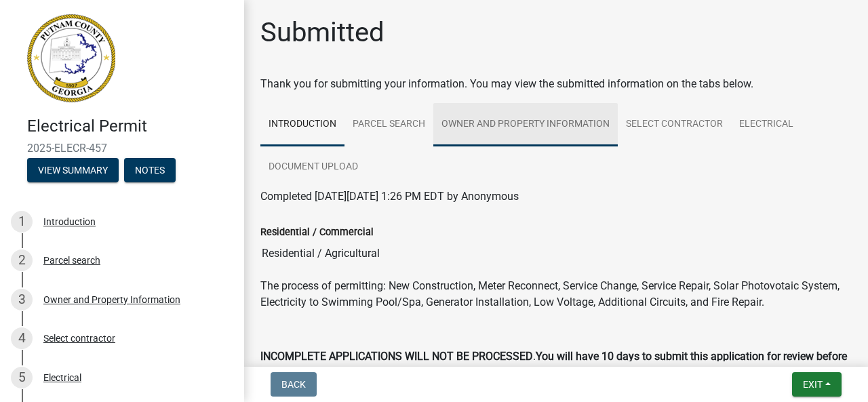
click at [543, 124] on link "Owner and Property Information" at bounding box center [525, 124] width 185 height 43
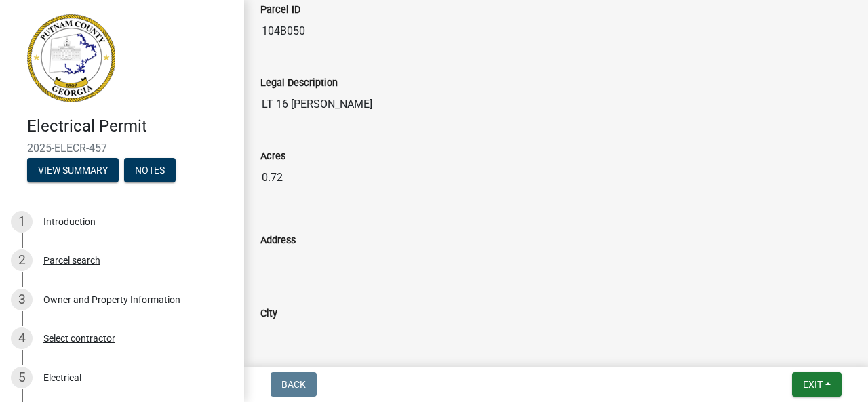
scroll to position [814, 0]
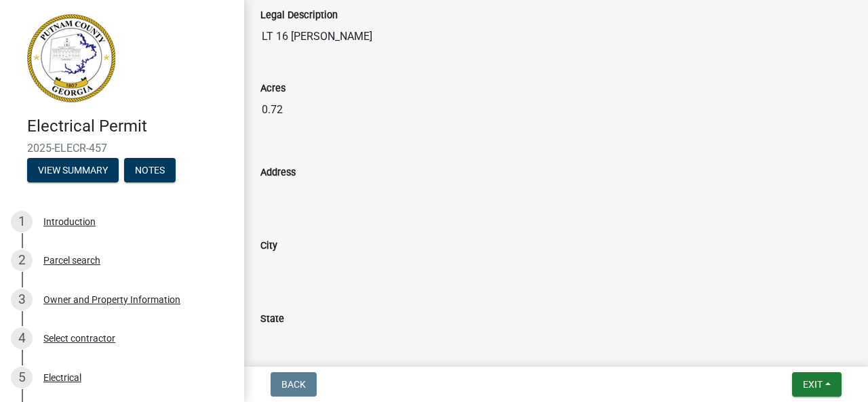
click at [277, 180] on input "Address" at bounding box center [555, 193] width 591 height 27
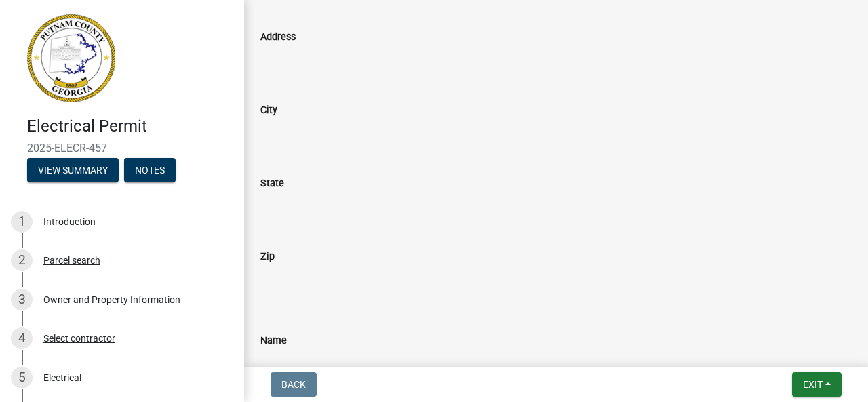
scroll to position [882, 0]
click at [281, 121] on input "Address" at bounding box center [555, 126] width 591 height 27
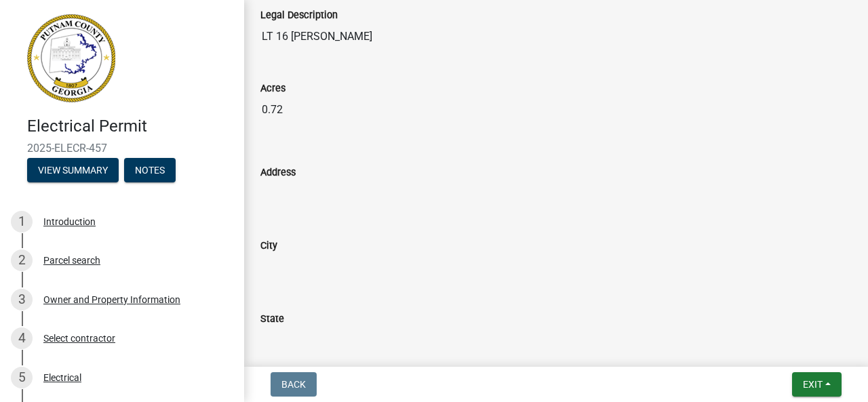
click at [282, 187] on input "Address" at bounding box center [555, 193] width 591 height 27
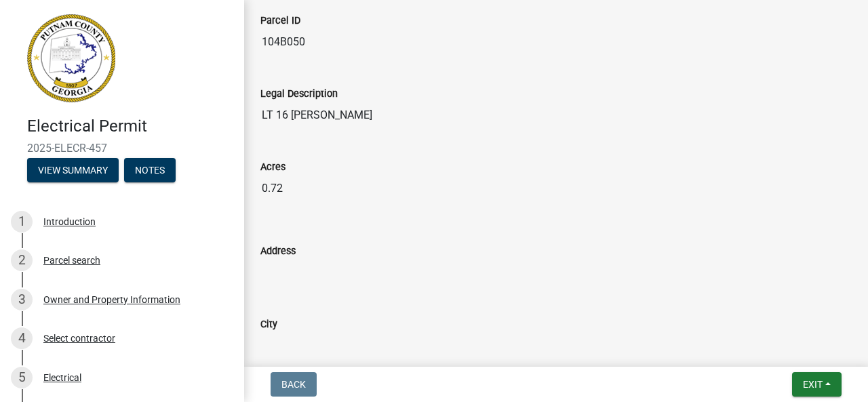
scroll to position [693, 0]
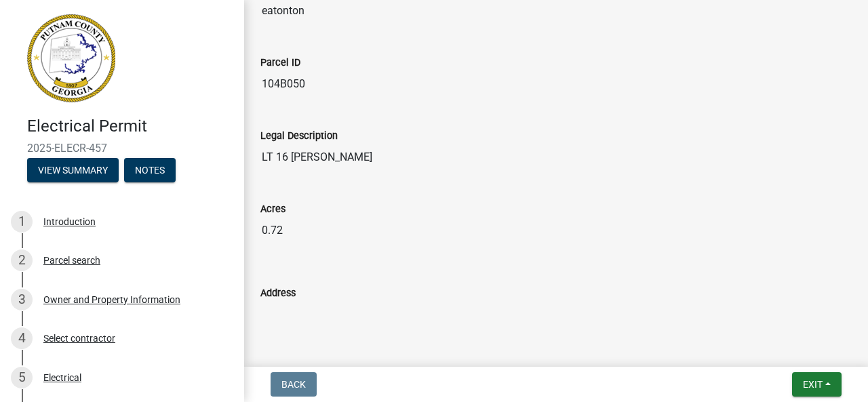
click at [271, 314] on input "Address" at bounding box center [555, 314] width 591 height 27
click at [292, 303] on input "Address" at bounding box center [555, 314] width 591 height 27
click at [297, 313] on input "Address" at bounding box center [555, 314] width 591 height 27
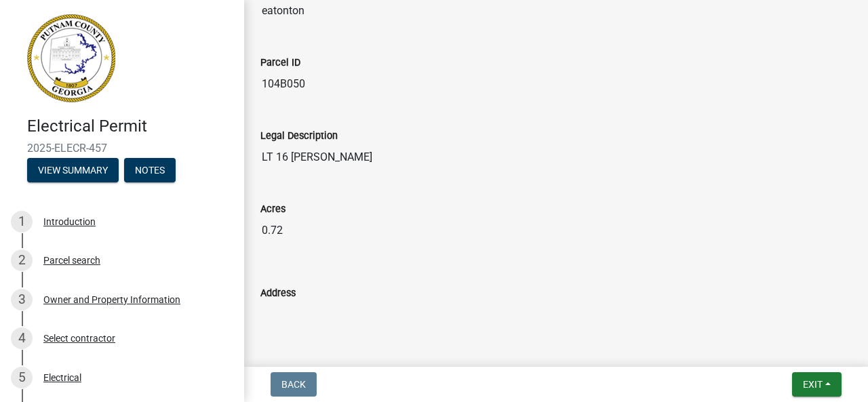
click at [300, 309] on input "Address" at bounding box center [555, 314] width 591 height 27
drag, startPoint x: 300, startPoint y: 309, endPoint x: 517, endPoint y: 306, distance: 217.1
click at [308, 307] on input "Address" at bounding box center [555, 314] width 591 height 27
click at [606, 302] on input "Address" at bounding box center [555, 314] width 591 height 27
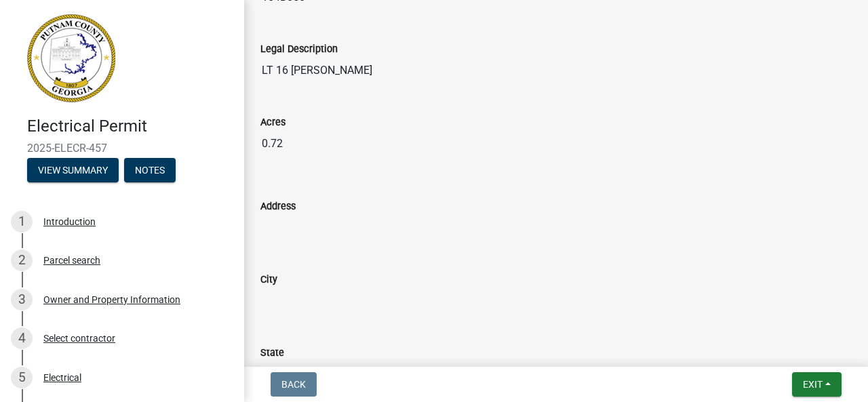
scroll to position [761, 0]
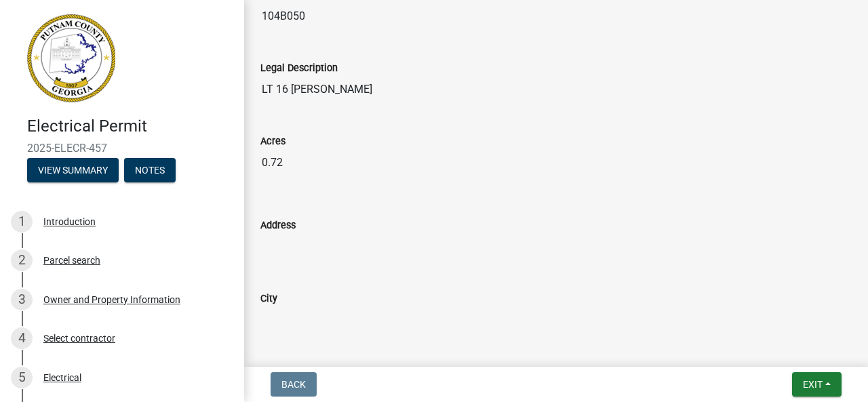
click at [294, 246] on input "Address" at bounding box center [555, 246] width 591 height 27
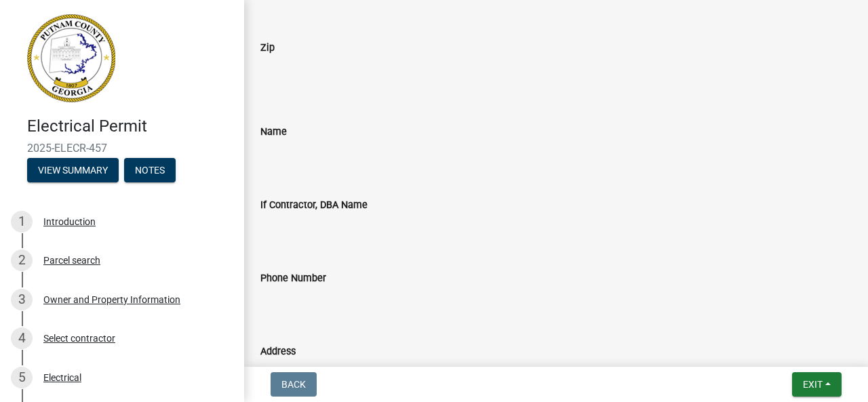
scroll to position [1168, 0]
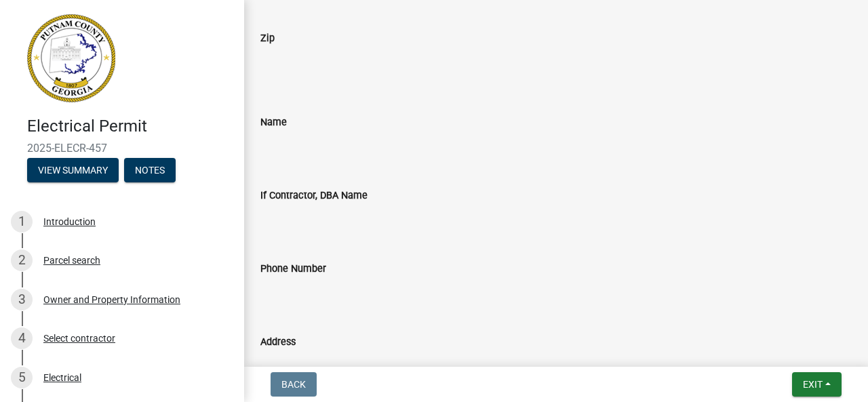
click at [334, 263] on div "Phone Number" at bounding box center [555, 268] width 591 height 16
click at [303, 265] on label "Phone Number" at bounding box center [293, 269] width 66 height 9
click at [303, 277] on input "Phone Number" at bounding box center [555, 290] width 591 height 27
click at [304, 283] on input "Phone Number" at bounding box center [555, 290] width 591 height 27
click at [303, 283] on input "Phone Number" at bounding box center [555, 290] width 591 height 27
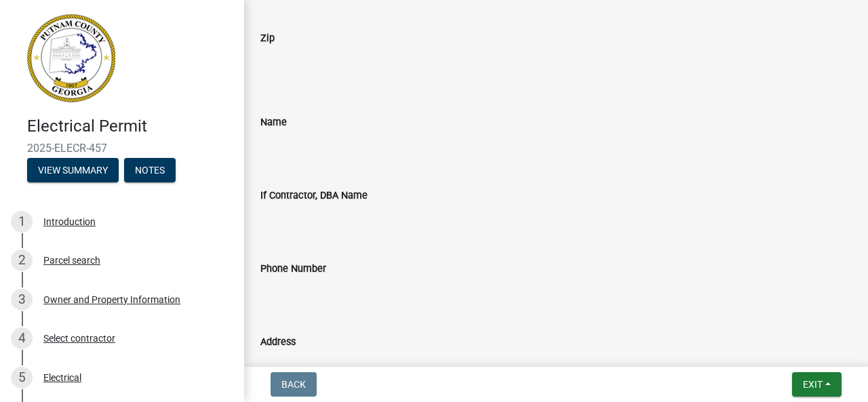
click at [303, 283] on input "Phone Number" at bounding box center [555, 290] width 591 height 27
click at [602, 287] on input "Phone Number" at bounding box center [555, 290] width 591 height 27
click at [604, 287] on input "Phone Number" at bounding box center [555, 290] width 591 height 27
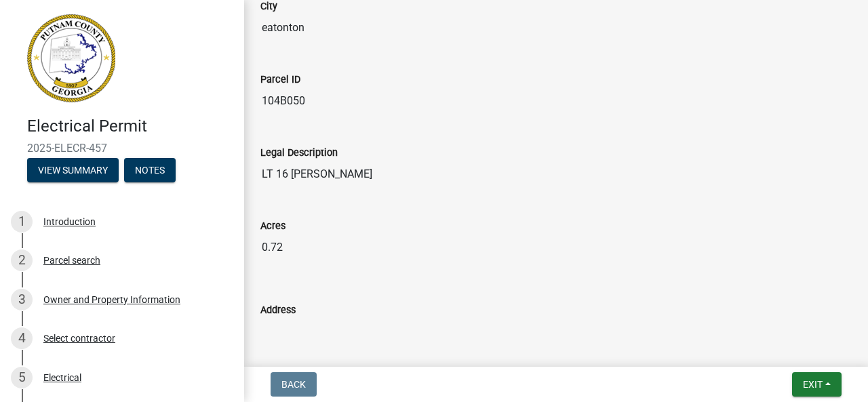
scroll to position [693, 0]
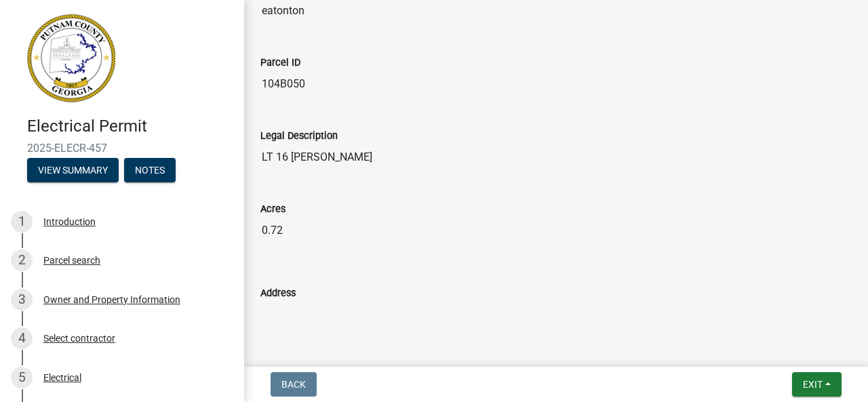
click at [283, 314] on input "Address" at bounding box center [555, 314] width 591 height 27
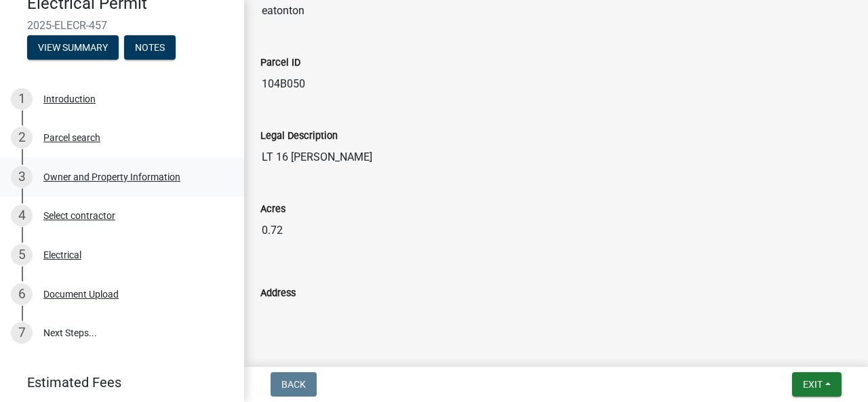
scroll to position [136, 0]
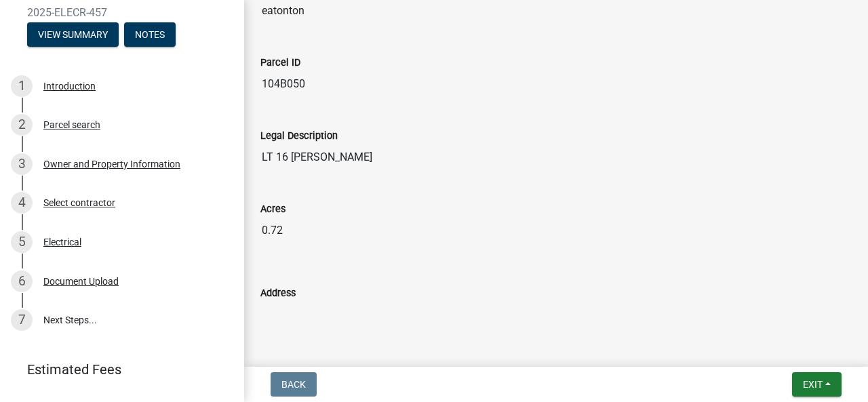
click at [285, 307] on input "Address" at bounding box center [555, 314] width 591 height 27
click at [479, 311] on input "Address" at bounding box center [555, 314] width 591 height 27
click at [570, 311] on input "Address" at bounding box center [555, 314] width 591 height 27
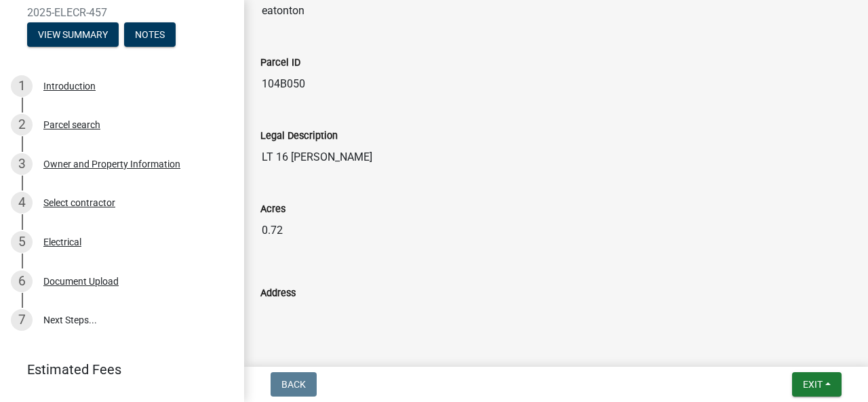
click at [570, 311] on input "Address" at bounding box center [555, 314] width 591 height 27
click at [312, 317] on input "Address" at bounding box center [555, 314] width 591 height 27
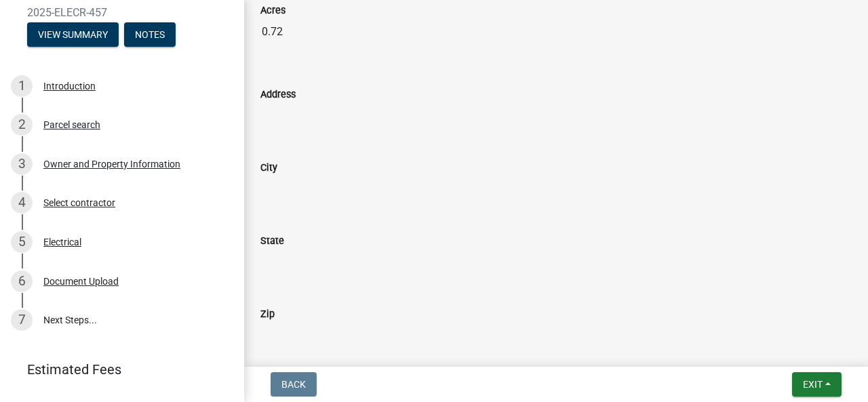
scroll to position [829, 0]
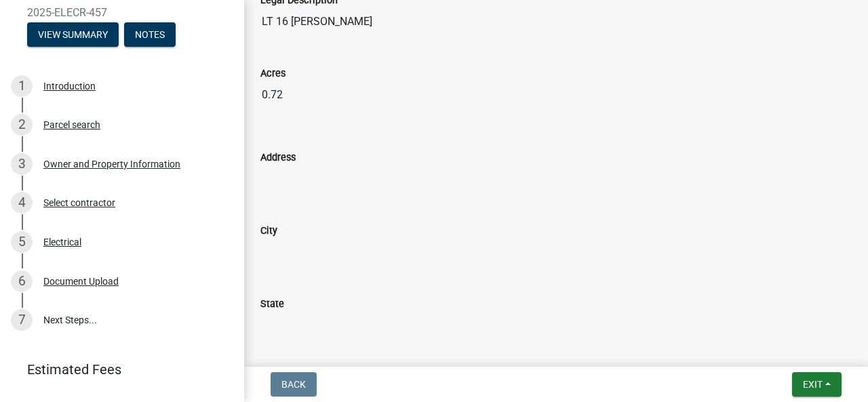
click at [285, 229] on div "City" at bounding box center [555, 230] width 591 height 16
click at [271, 227] on label "City" at bounding box center [268, 231] width 17 height 9
click at [271, 239] on input "City" at bounding box center [555, 252] width 591 height 27
click at [288, 239] on input "City" at bounding box center [555, 252] width 591 height 27
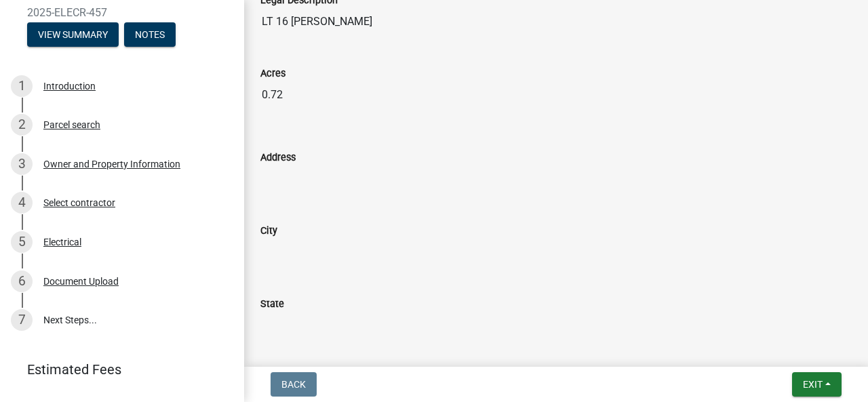
click at [291, 253] on input "City" at bounding box center [555, 252] width 591 height 27
click at [292, 252] on input "City" at bounding box center [555, 252] width 591 height 27
click at [313, 239] on input "City" at bounding box center [555, 252] width 591 height 27
click at [286, 222] on div "City" at bounding box center [555, 230] width 591 height 16
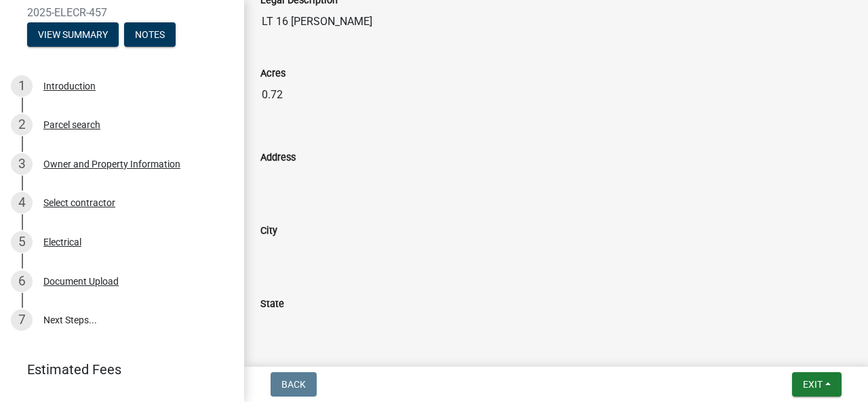
click at [281, 300] on label "State" at bounding box center [272, 304] width 24 height 9
click at [281, 312] on input "State" at bounding box center [555, 325] width 591 height 27
click at [304, 149] on div "Address" at bounding box center [555, 157] width 591 height 16
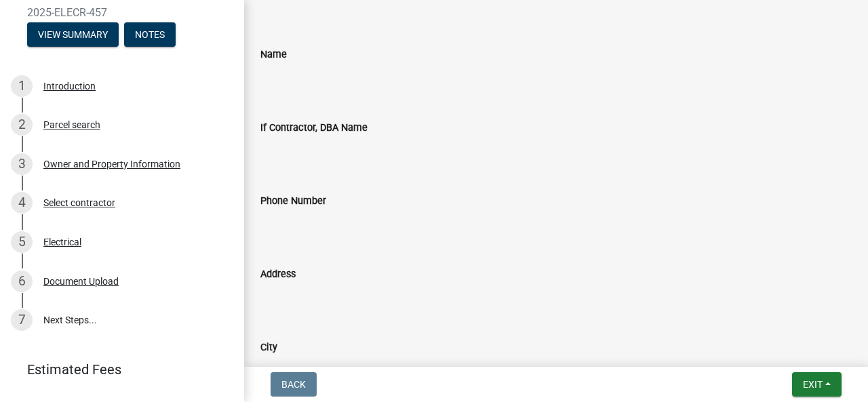
scroll to position [1372, 0]
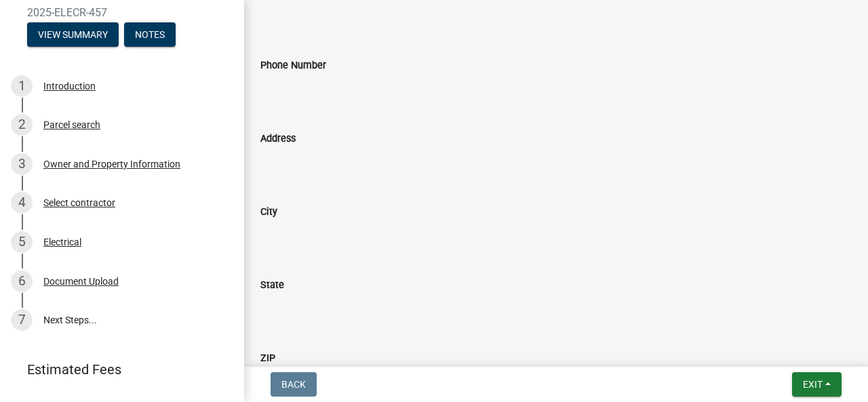
click at [54, 13] on span "2025-ELECR-457" at bounding box center [122, 12] width 190 height 13
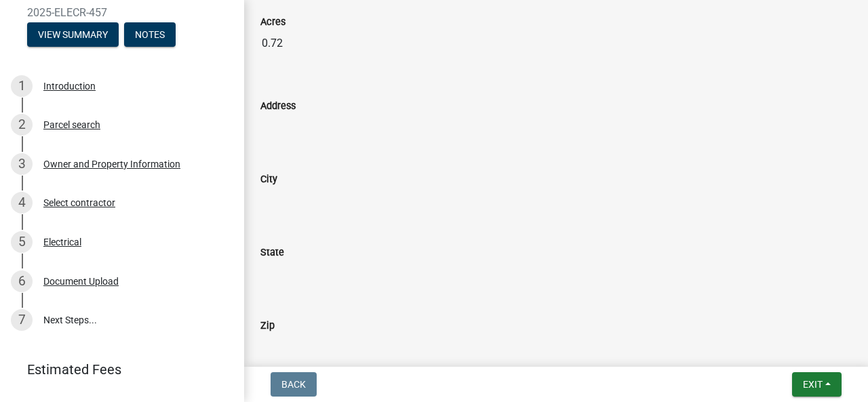
scroll to position [882, 0]
click at [275, 100] on label "Address" at bounding box center [277, 104] width 35 height 9
click at [275, 113] on input "Address" at bounding box center [555, 126] width 591 height 27
click at [303, 123] on input "Address" at bounding box center [555, 126] width 591 height 27
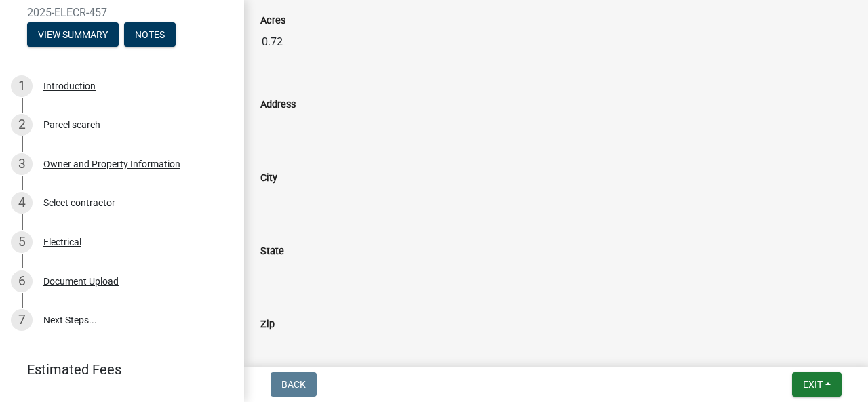
click at [303, 123] on input "Address" at bounding box center [555, 126] width 591 height 27
click at [304, 123] on input "Address" at bounding box center [555, 126] width 591 height 27
click at [267, 123] on input "Address" at bounding box center [555, 126] width 591 height 27
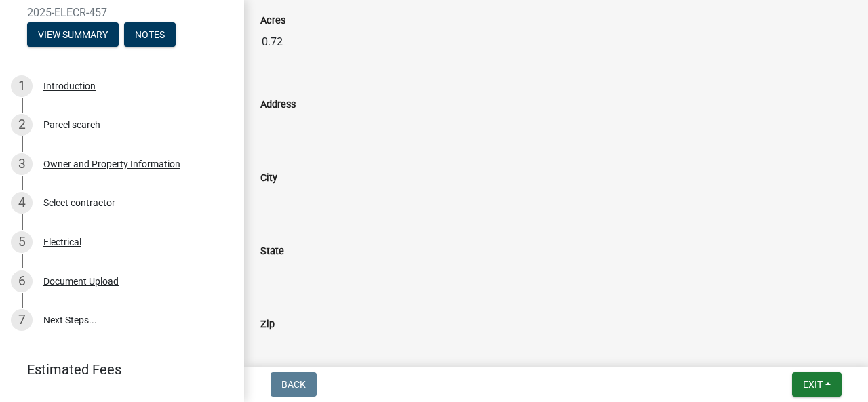
click at [267, 123] on input "Address" at bounding box center [555, 126] width 591 height 27
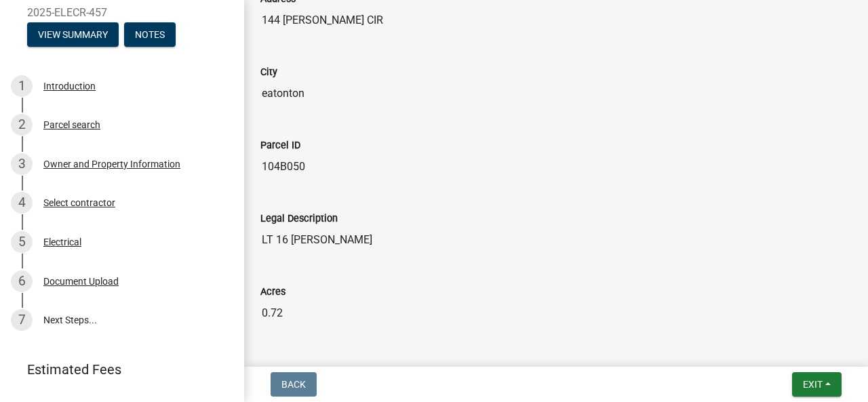
scroll to position [678, 0]
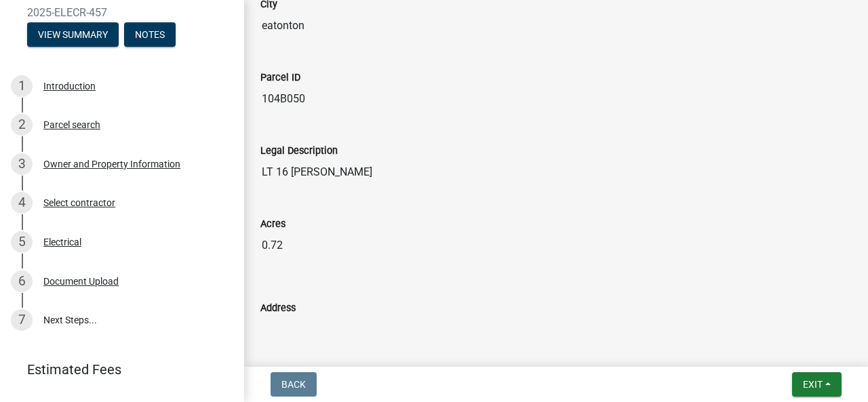
click at [280, 304] on label "Address" at bounding box center [277, 308] width 35 height 9
click at [280, 316] on input "Address" at bounding box center [555, 329] width 591 height 27
click at [281, 324] on input "Address" at bounding box center [555, 329] width 591 height 27
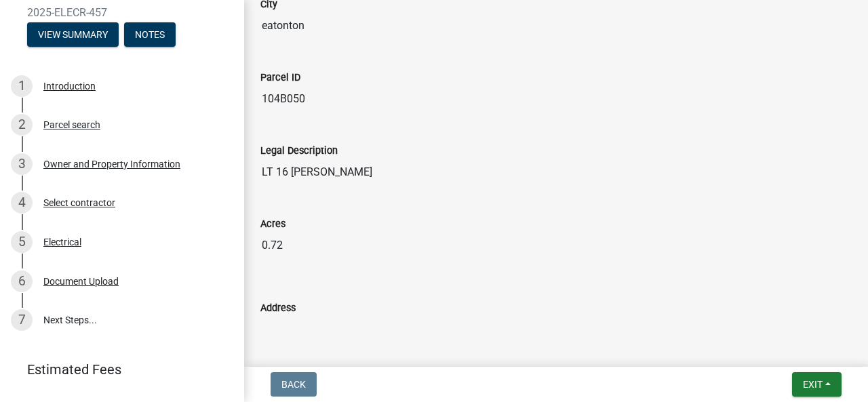
click at [281, 324] on input "Address" at bounding box center [555, 329] width 591 height 27
click at [433, 324] on input "Address" at bounding box center [555, 329] width 591 height 27
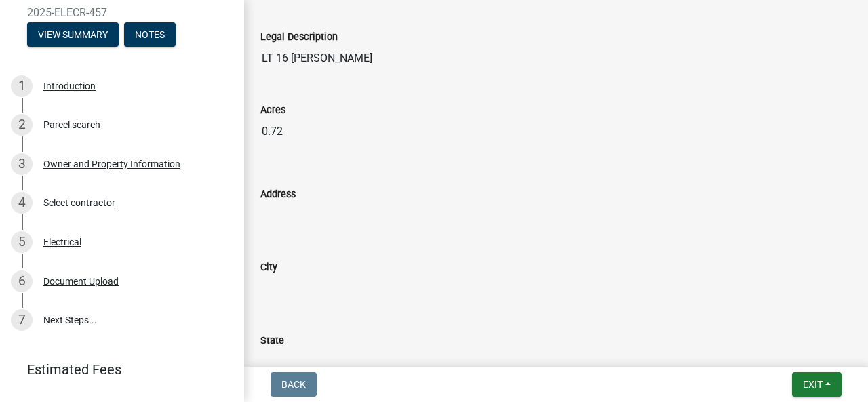
scroll to position [814, 0]
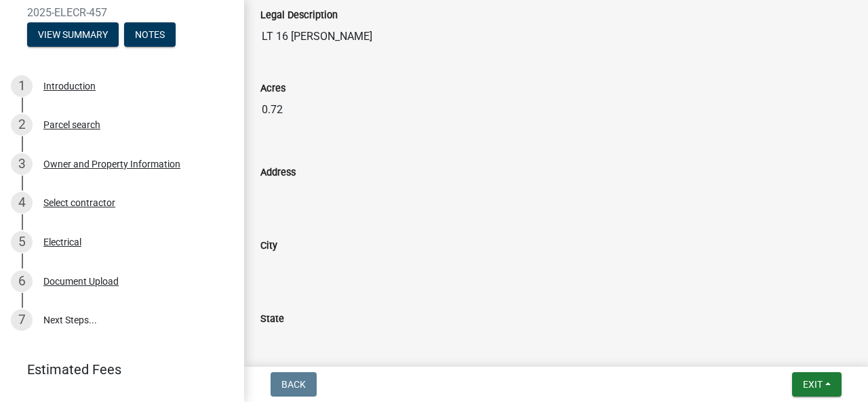
click at [286, 188] on input "Address" at bounding box center [555, 193] width 591 height 27
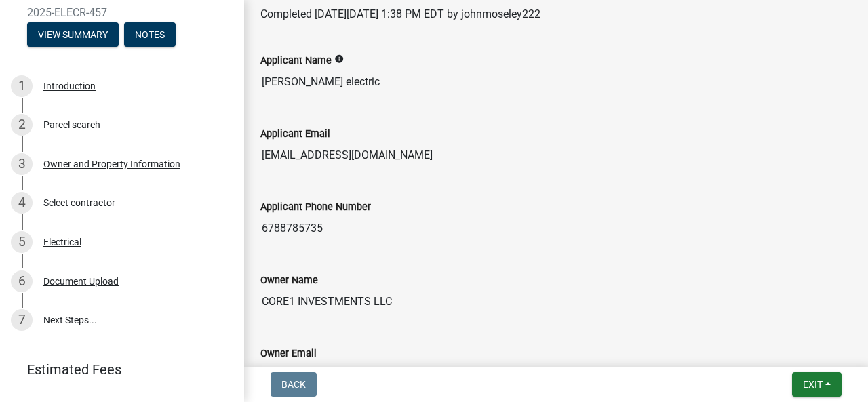
scroll to position [203, 0]
